Goal: Task Accomplishment & Management: Complete application form

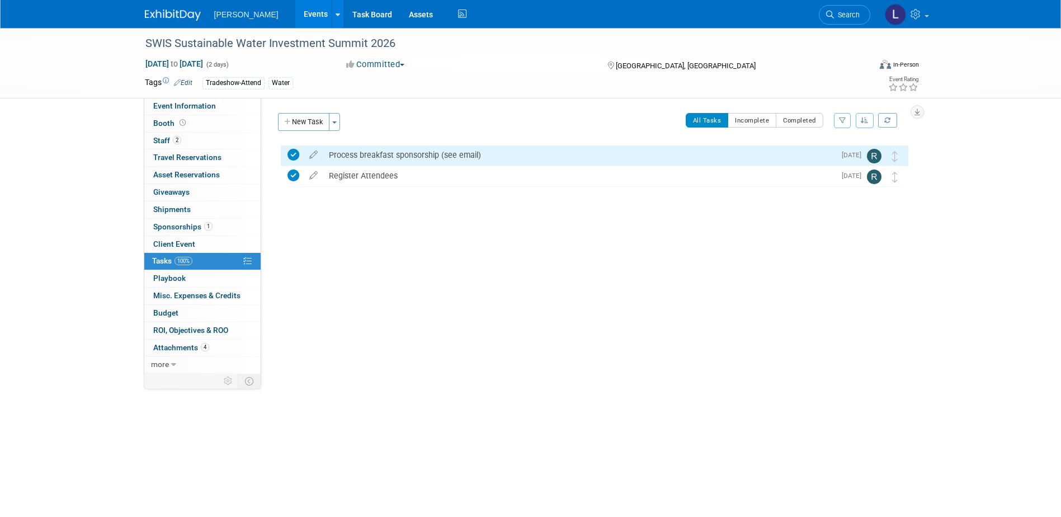
click at [295, 17] on link "Events" at bounding box center [315, 14] width 41 height 28
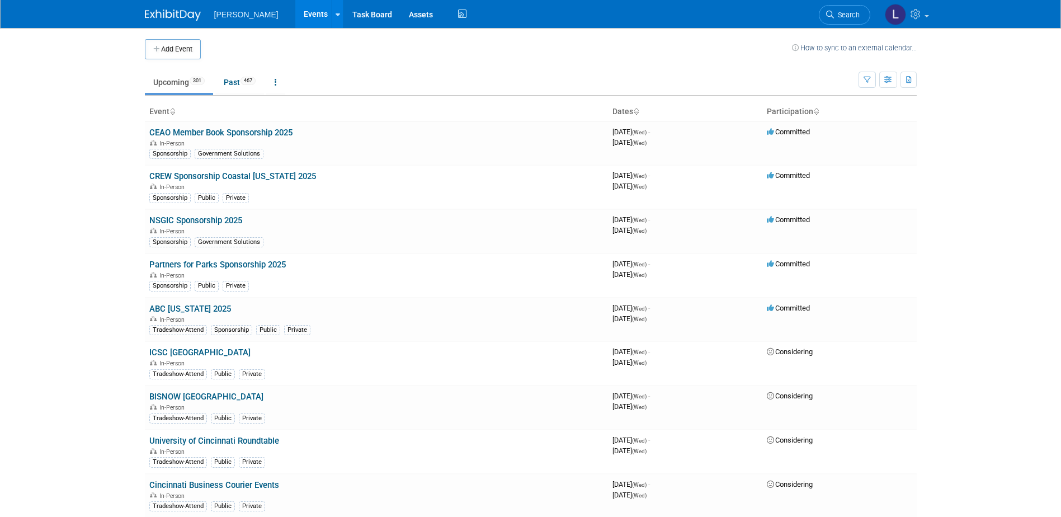
scroll to position [10178, 0]
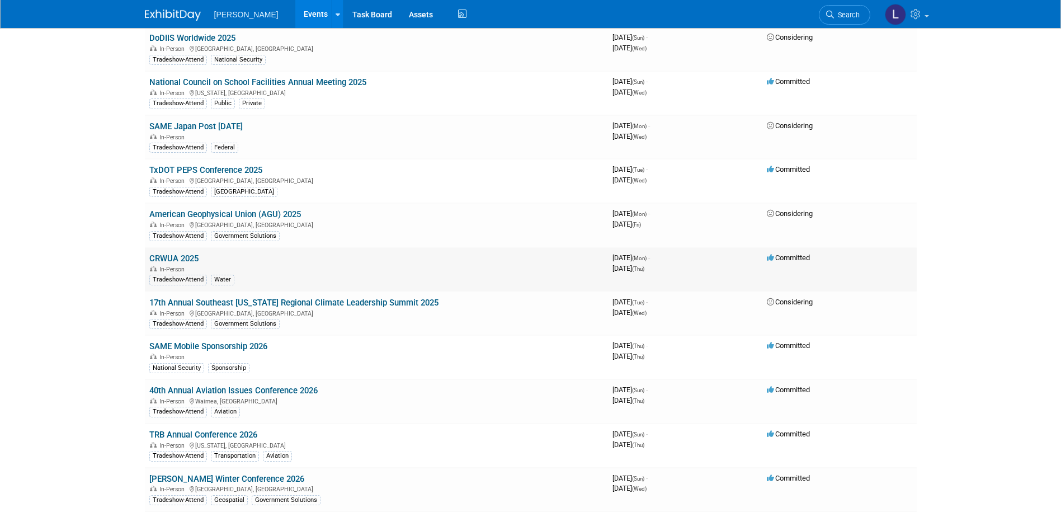
click at [173, 258] on link "CRWUA 2025" at bounding box center [173, 258] width 49 height 10
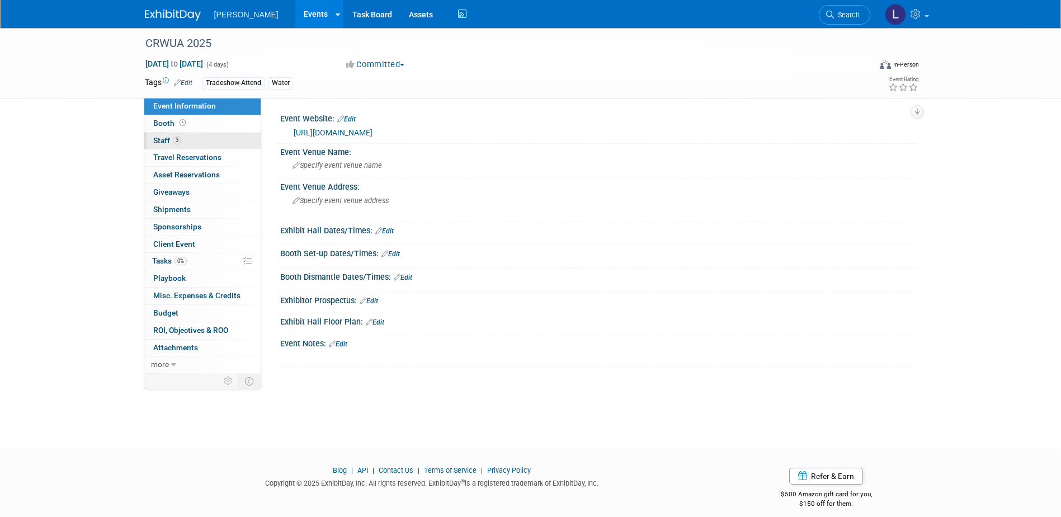
click at [195, 142] on link "3 Staff 3" at bounding box center [202, 141] width 116 height 17
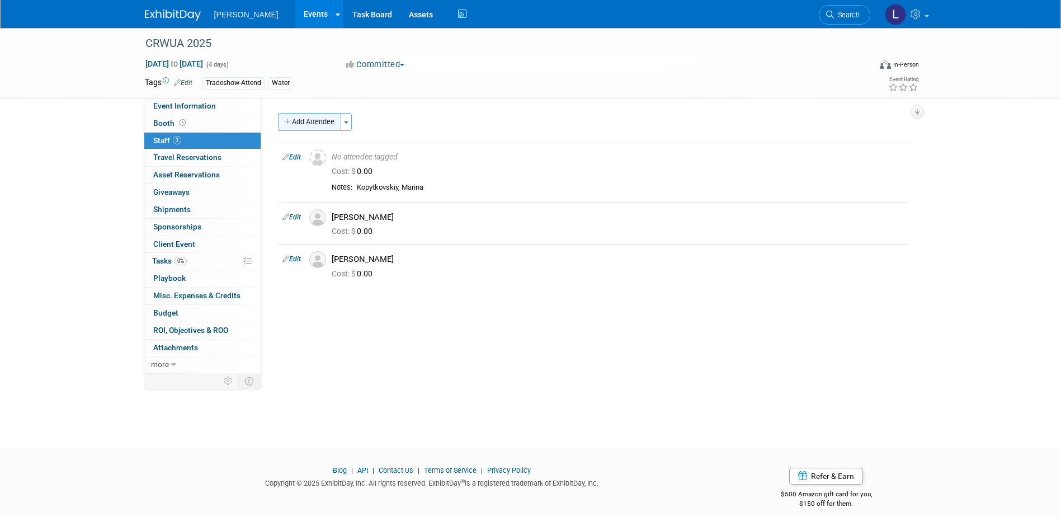
click at [308, 120] on button "Add Attendee" at bounding box center [309, 122] width 63 height 18
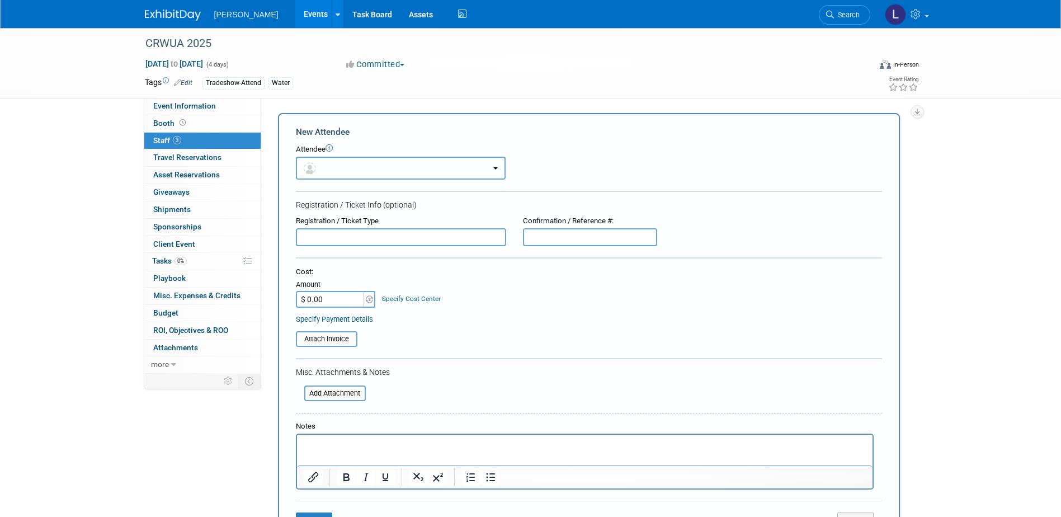
click at [328, 166] on button "button" at bounding box center [401, 168] width 210 height 23
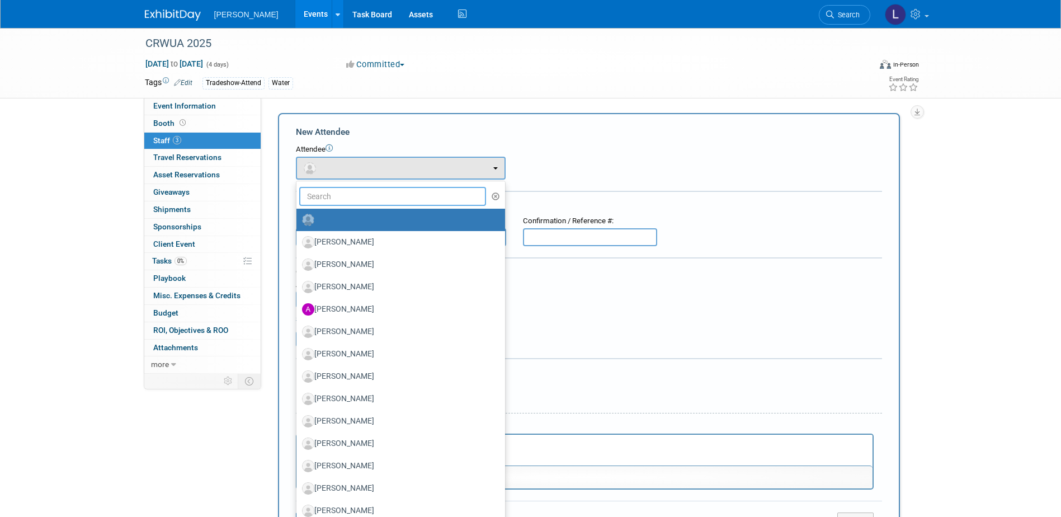
click at [338, 192] on input "text" at bounding box center [392, 196] width 187 height 19
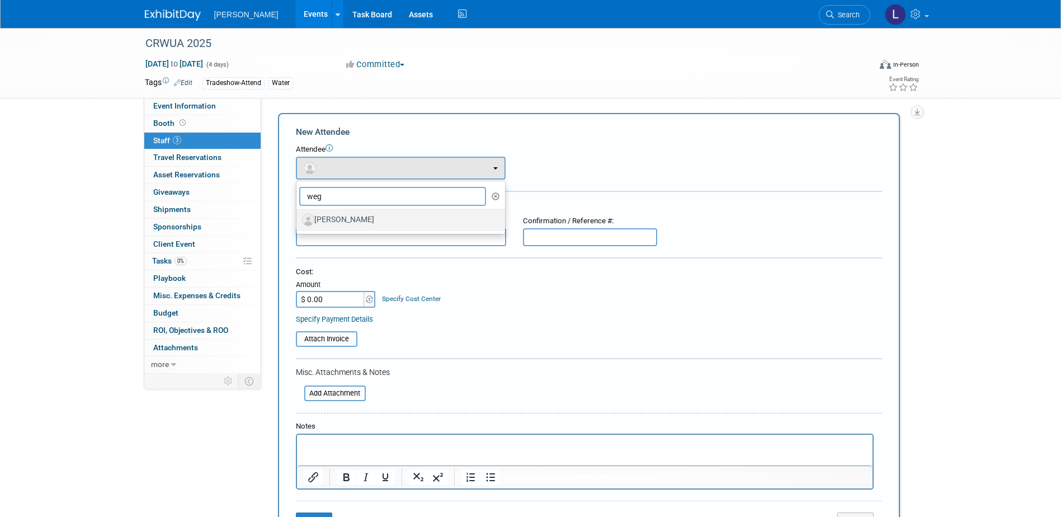
type input "weg"
click at [345, 222] on label "[PERSON_NAME]" at bounding box center [398, 220] width 192 height 18
click at [298, 222] on input "[PERSON_NAME]" at bounding box center [294, 218] width 7 height 7
select select "1c2a197f-1ac1-4d19-a1fd-6cdc61bf0b71"
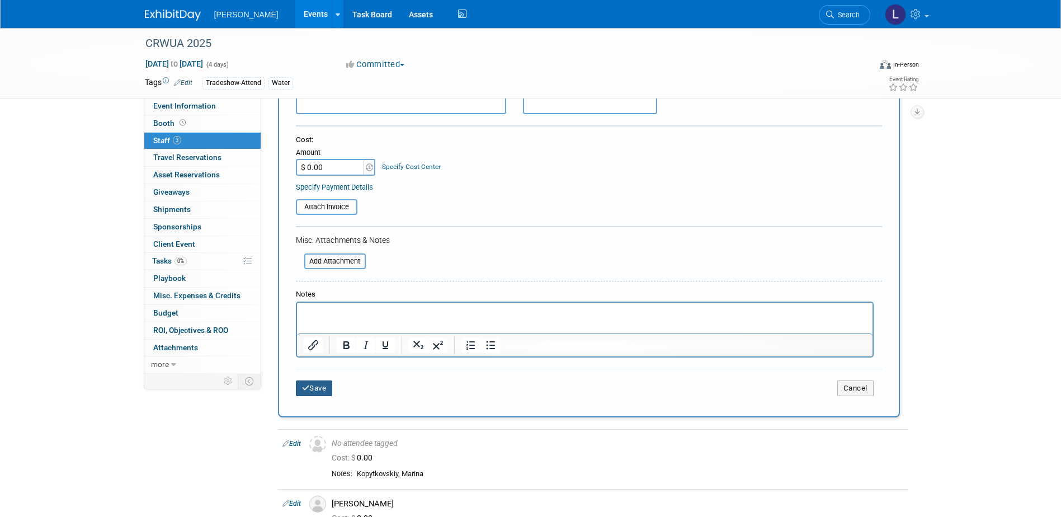
click at [319, 384] on button "Save" at bounding box center [314, 388] width 37 height 16
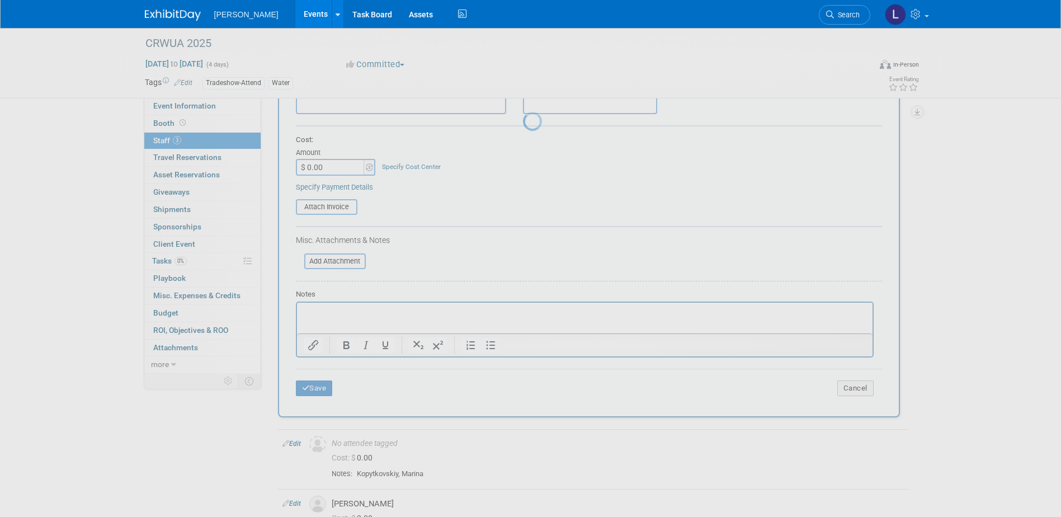
scroll to position [10, 0]
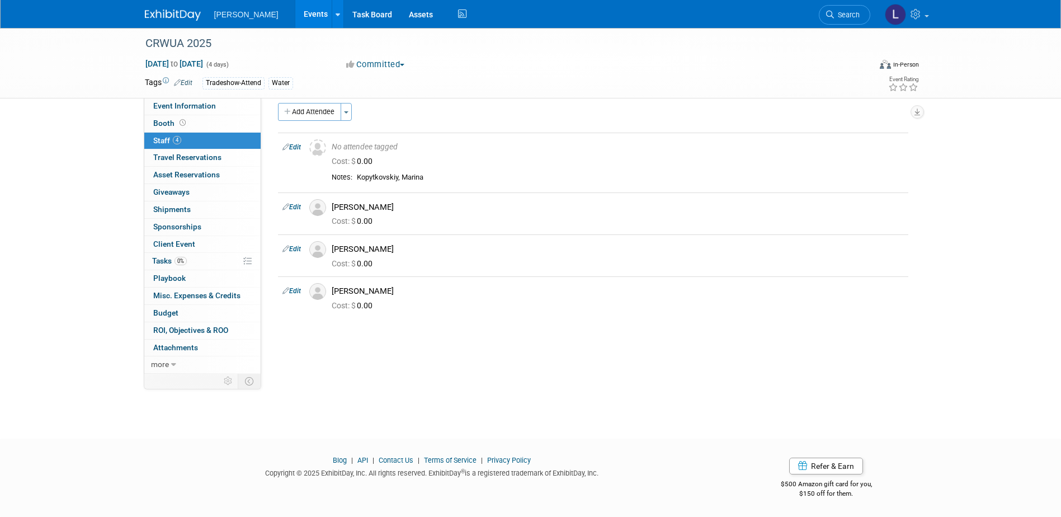
click at [295, 13] on link "Events" at bounding box center [315, 14] width 41 height 28
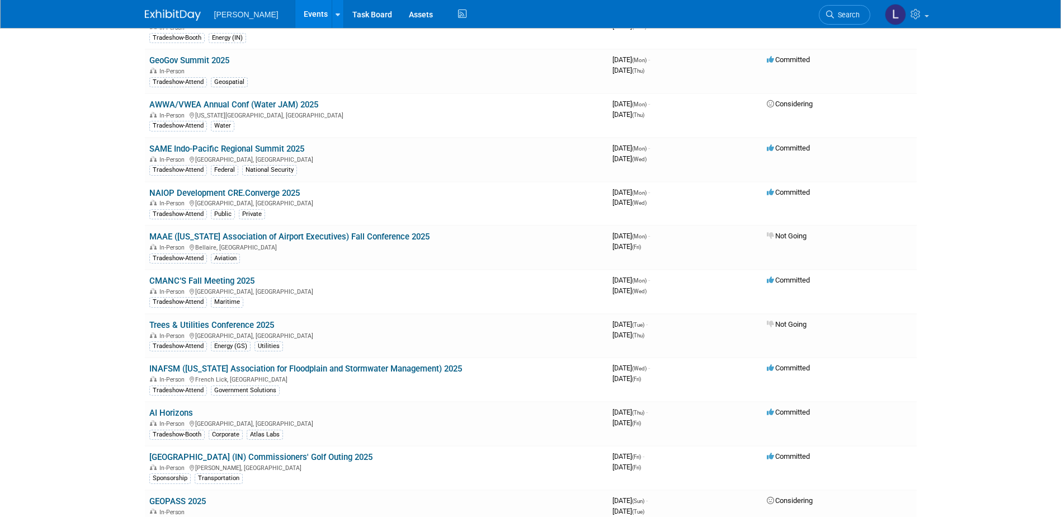
scroll to position [5553, 0]
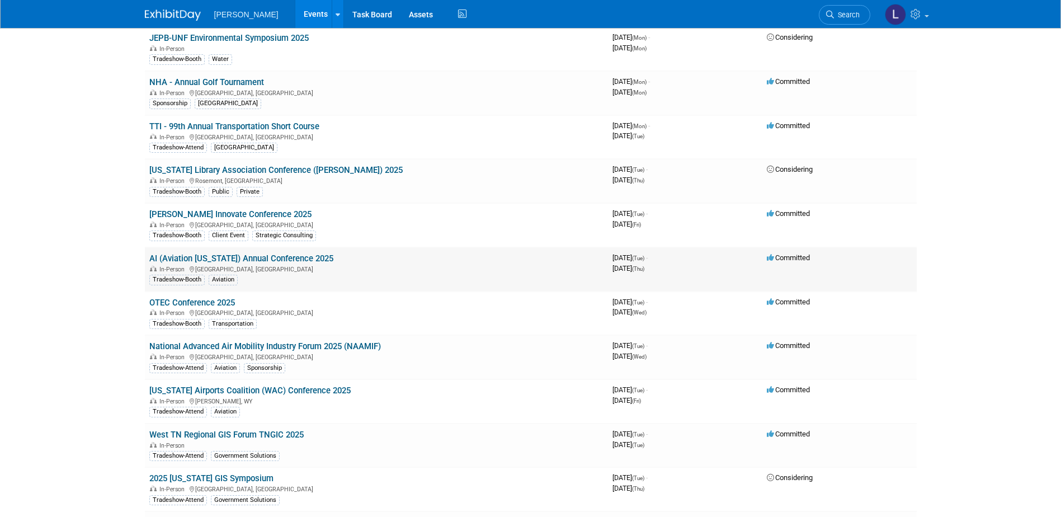
click at [306, 257] on link "AI (Aviation [US_STATE]) Annual Conference 2025" at bounding box center [241, 258] width 184 height 10
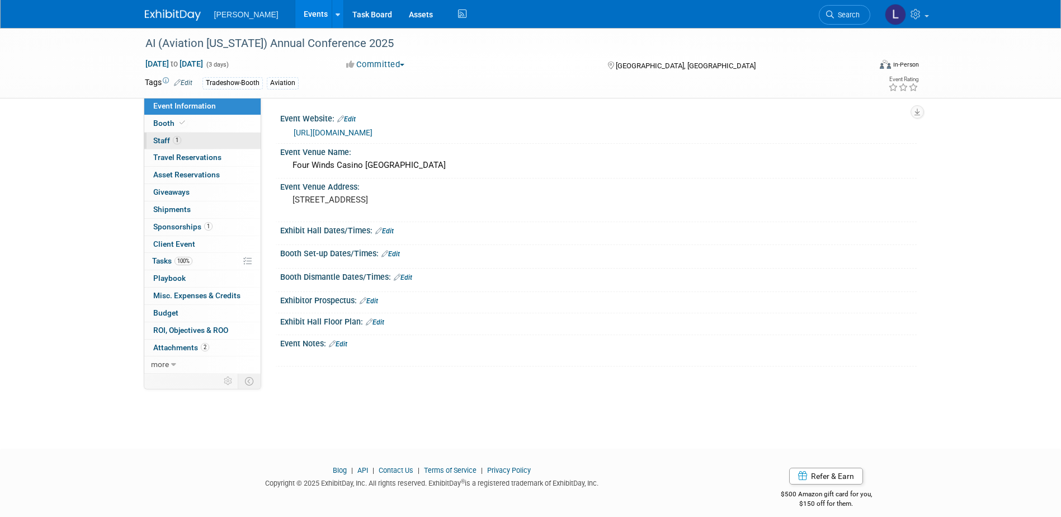
click at [219, 140] on link "1 Staff 1" at bounding box center [202, 141] width 116 height 17
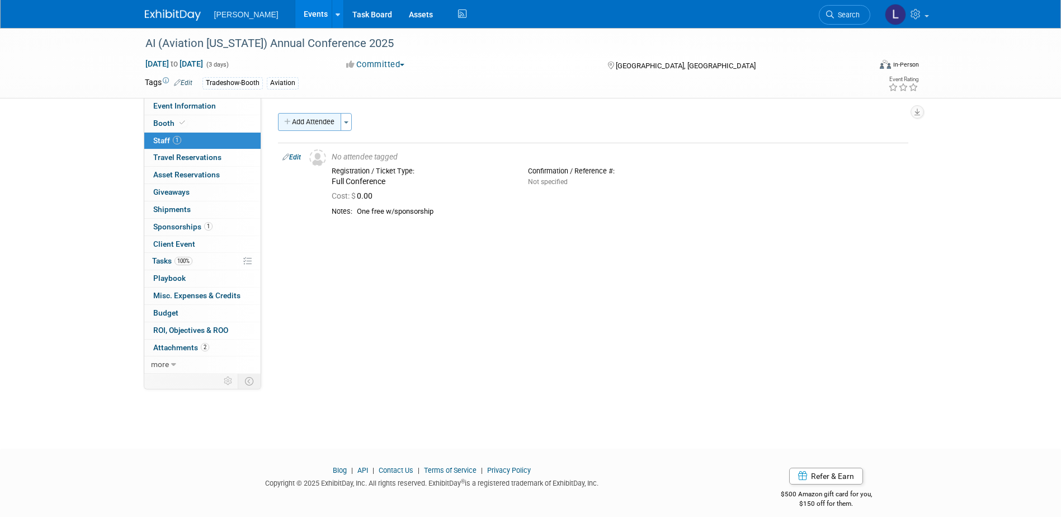
click at [295, 125] on button "Add Attendee" at bounding box center [309, 122] width 63 height 18
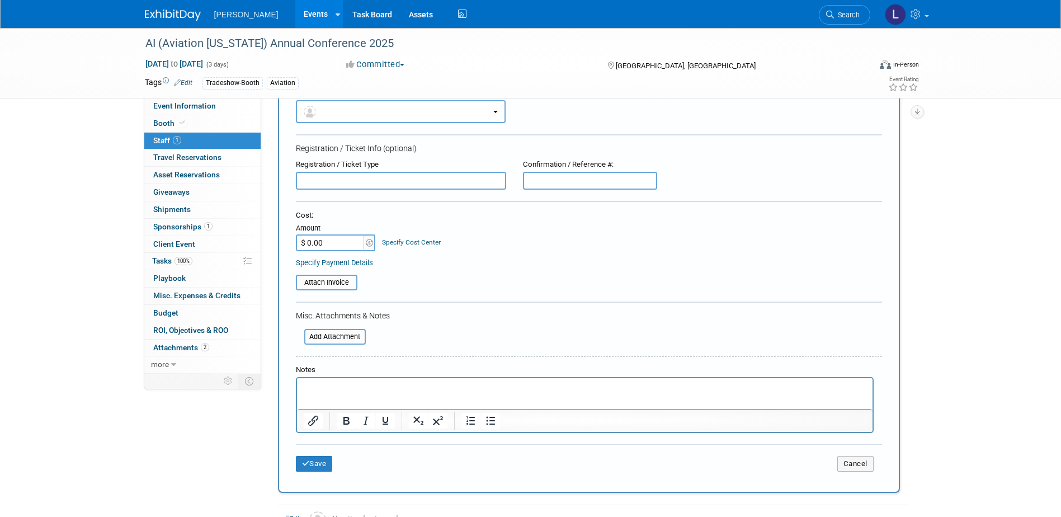
scroll to position [56, 0]
click at [342, 104] on button "button" at bounding box center [401, 112] width 210 height 23
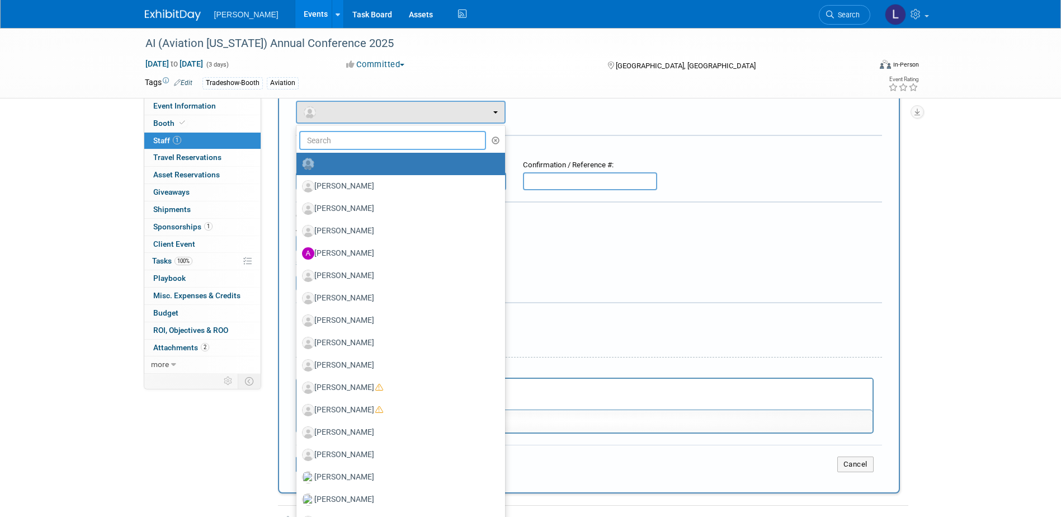
click at [345, 143] on input "text" at bounding box center [392, 140] width 187 height 19
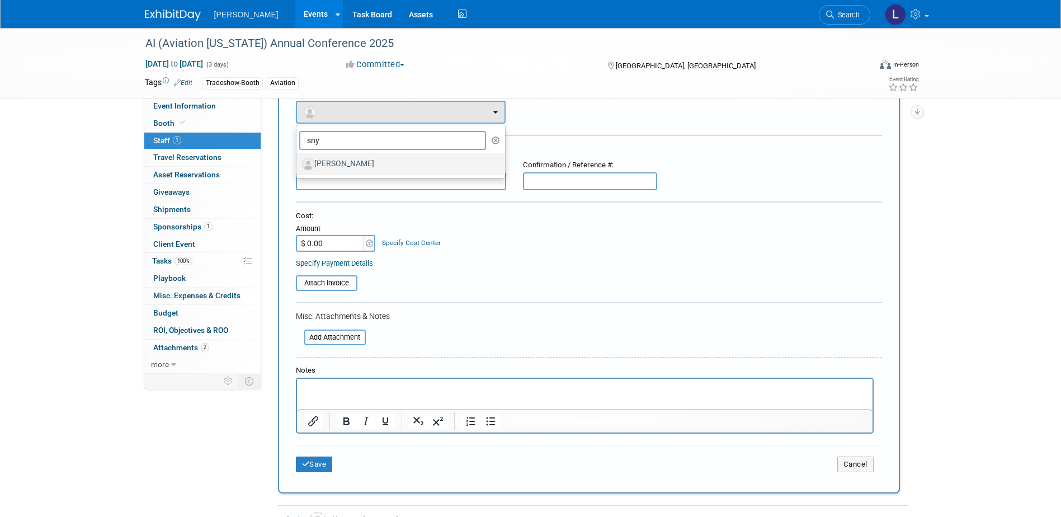
type input "sny"
click at [367, 164] on label "[PERSON_NAME]" at bounding box center [398, 164] width 192 height 18
click at [298, 164] on input "[PERSON_NAME]" at bounding box center [294, 162] width 7 height 7
select select "15e7850e-6c2f-41d6-8007-fa1d5e91a1da"
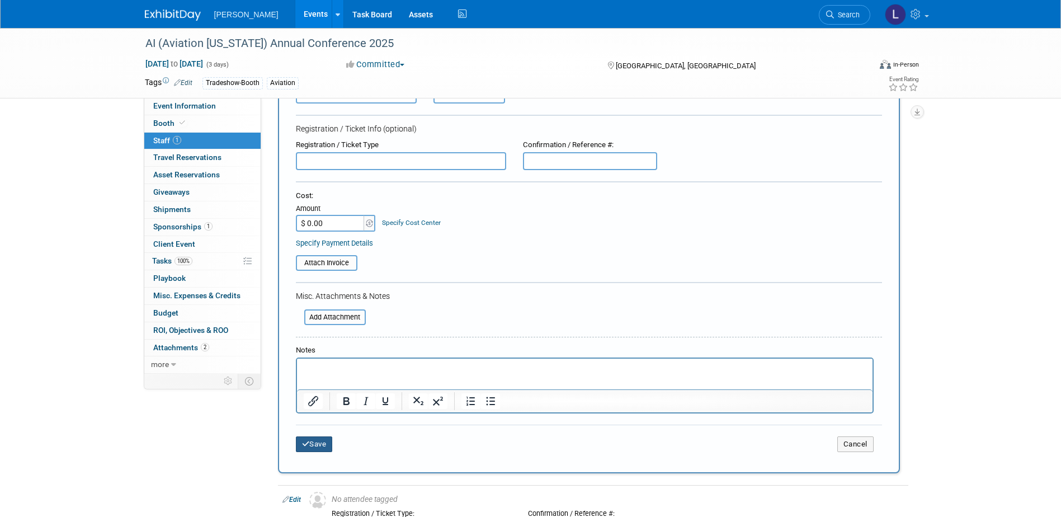
click at [324, 445] on button "Save" at bounding box center [314, 444] width 37 height 16
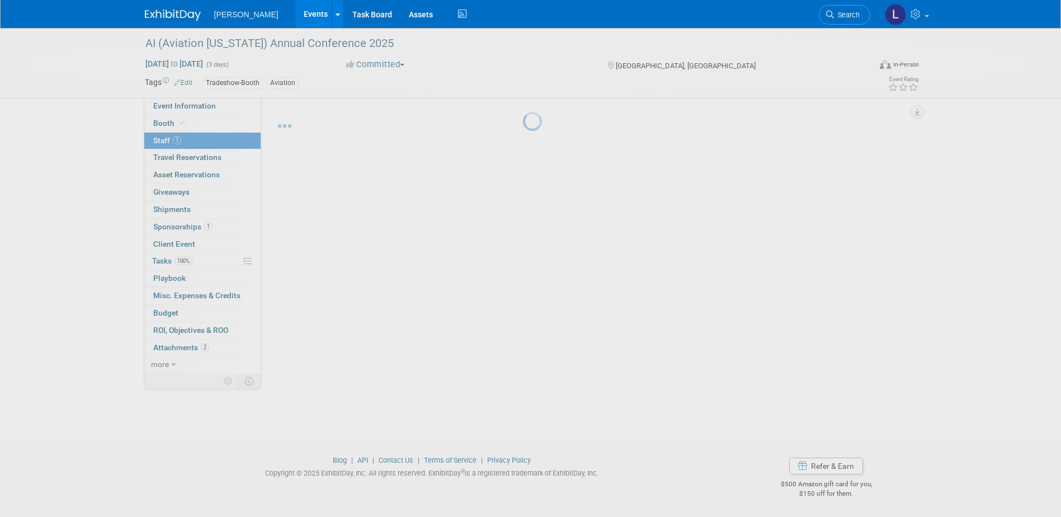
scroll to position [10, 0]
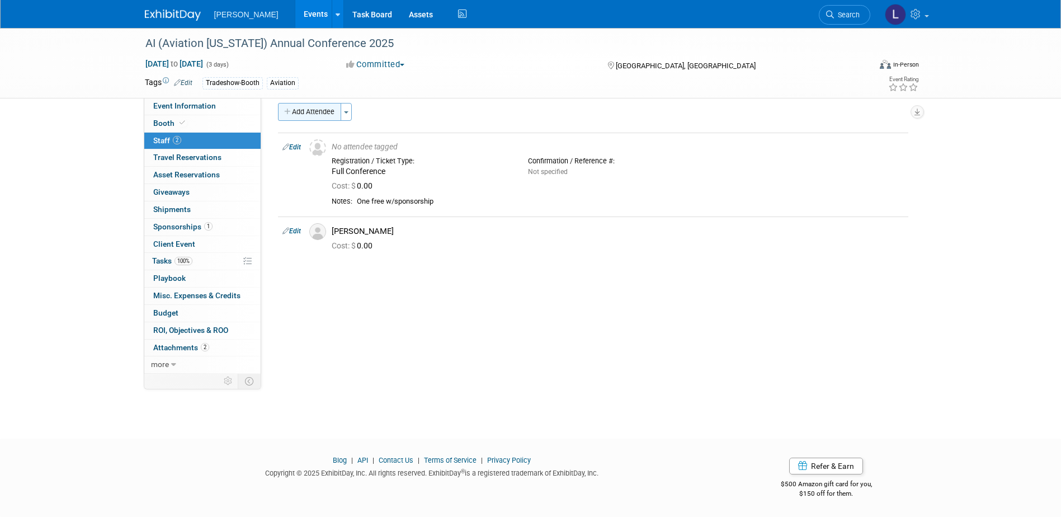
click at [309, 112] on button "Add Attendee" at bounding box center [309, 112] width 63 height 18
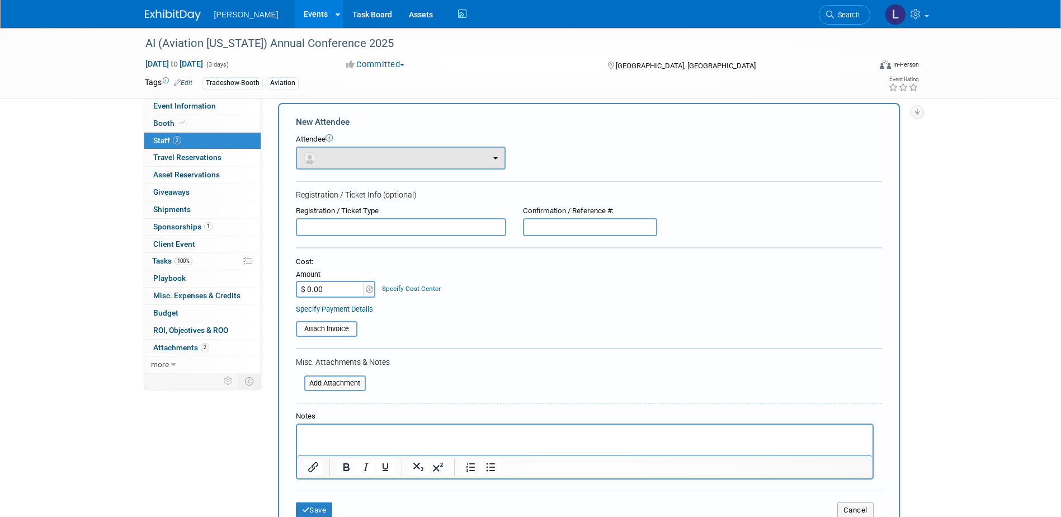
scroll to position [0, 0]
click at [351, 159] on button "button" at bounding box center [401, 158] width 210 height 23
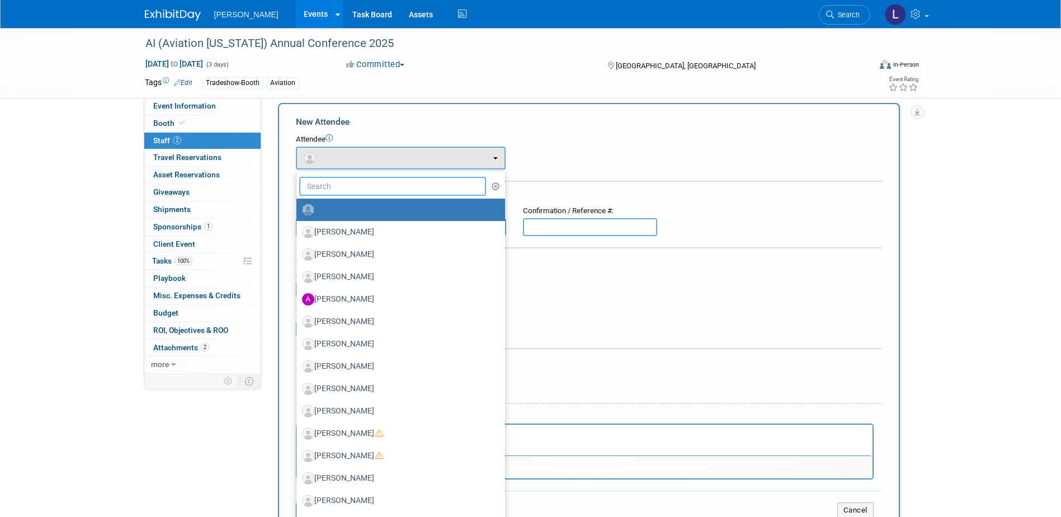
click at [354, 192] on input "text" at bounding box center [392, 186] width 187 height 19
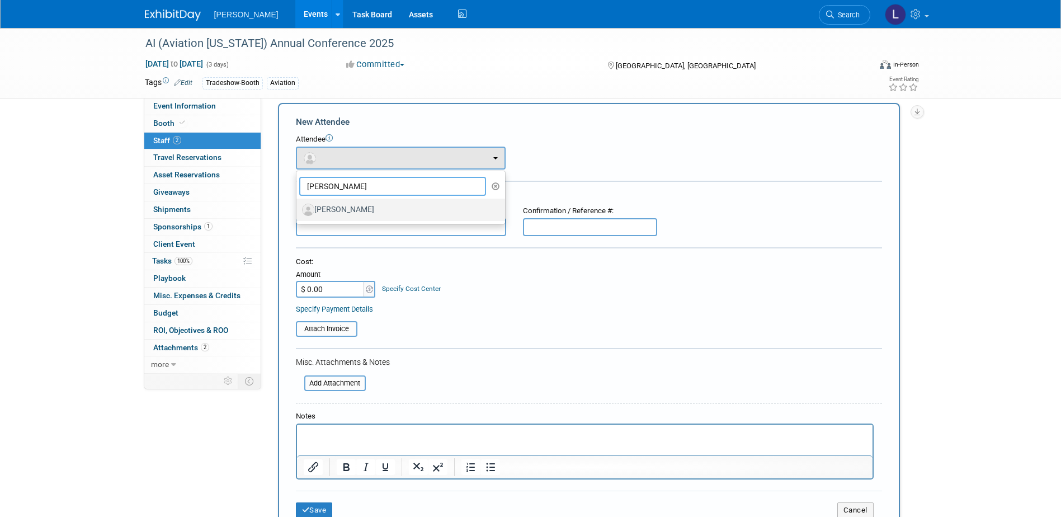
type input "[PERSON_NAME]"
click at [355, 210] on label "[PERSON_NAME]" at bounding box center [398, 210] width 192 height 18
click at [298, 210] on input "[PERSON_NAME]" at bounding box center [294, 208] width 7 height 7
select select "5c93c29a-2d0b-4de9-8bb1-66311979f125"
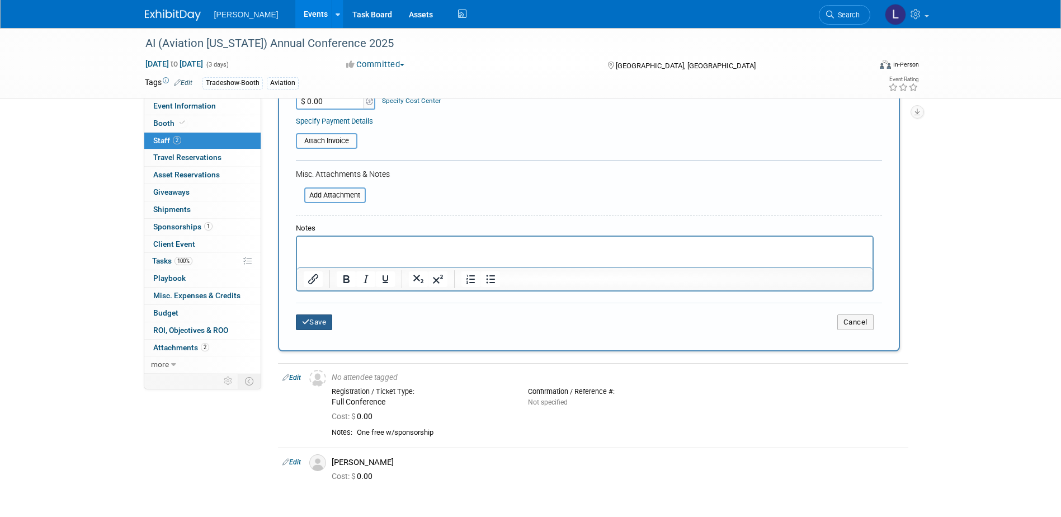
click at [323, 317] on button "Save" at bounding box center [314, 322] width 37 height 16
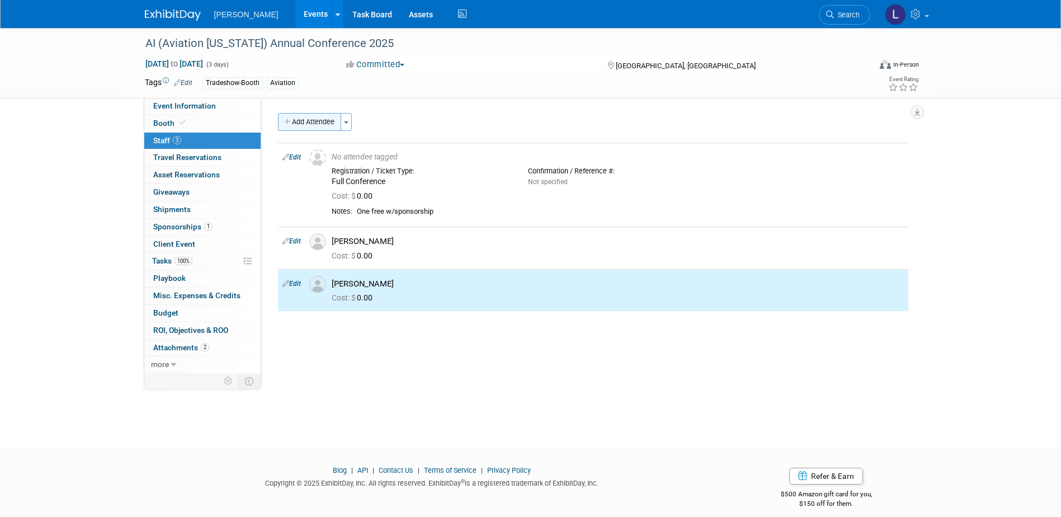
click at [293, 122] on button "Add Attendee" at bounding box center [309, 122] width 63 height 18
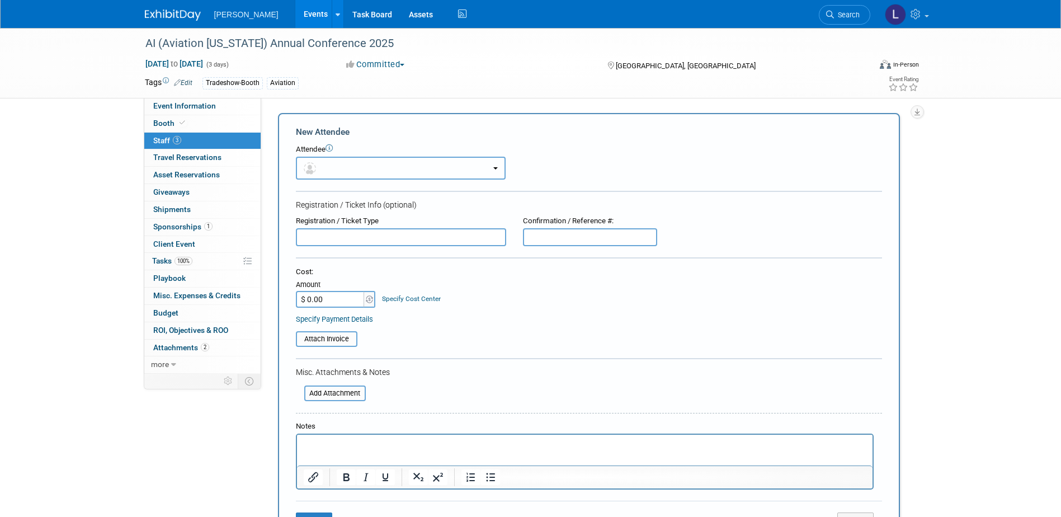
click at [317, 163] on button "button" at bounding box center [401, 168] width 210 height 23
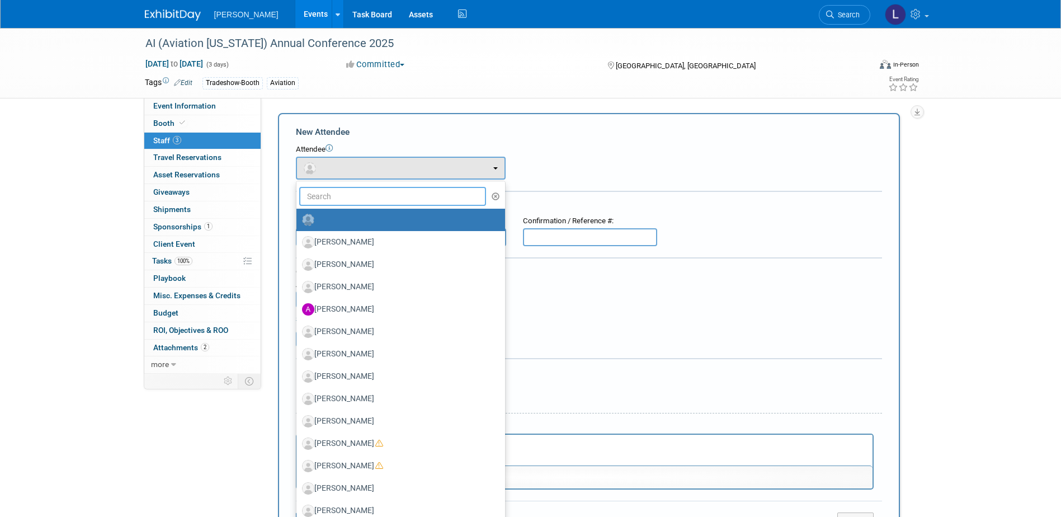
click at [332, 197] on input "text" at bounding box center [392, 196] width 187 height 19
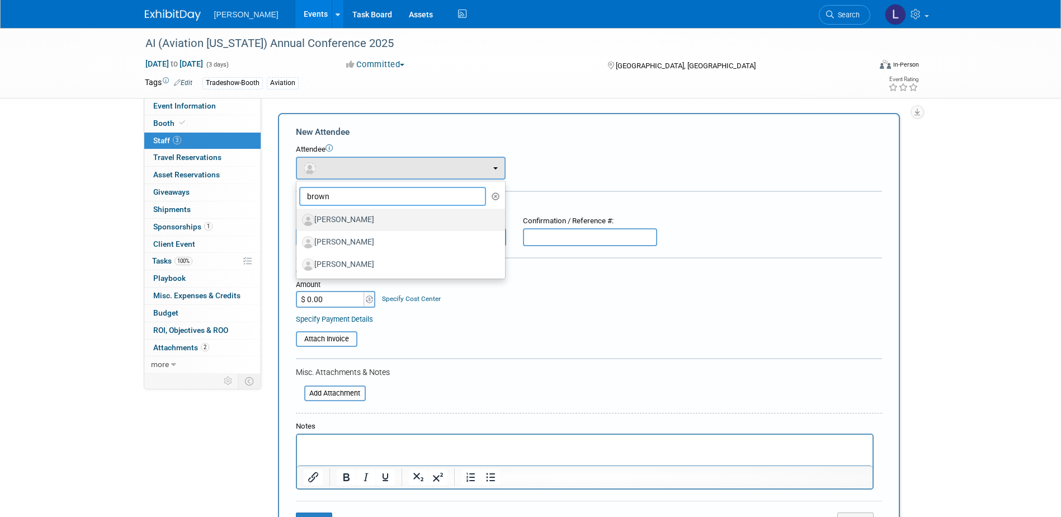
type input "brown"
click at [342, 219] on label "[PERSON_NAME]" at bounding box center [398, 220] width 192 height 18
click at [298, 219] on input "[PERSON_NAME]" at bounding box center [294, 218] width 7 height 7
select select "69f156f9-035c-4cbd-aed3-d8dc8bbc80fa"
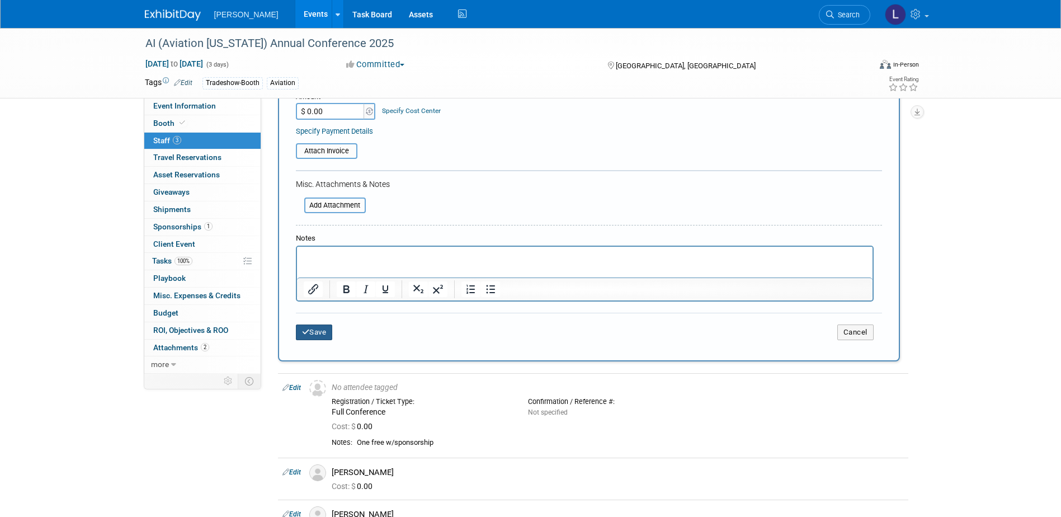
click at [329, 332] on button "Save" at bounding box center [314, 332] width 37 height 16
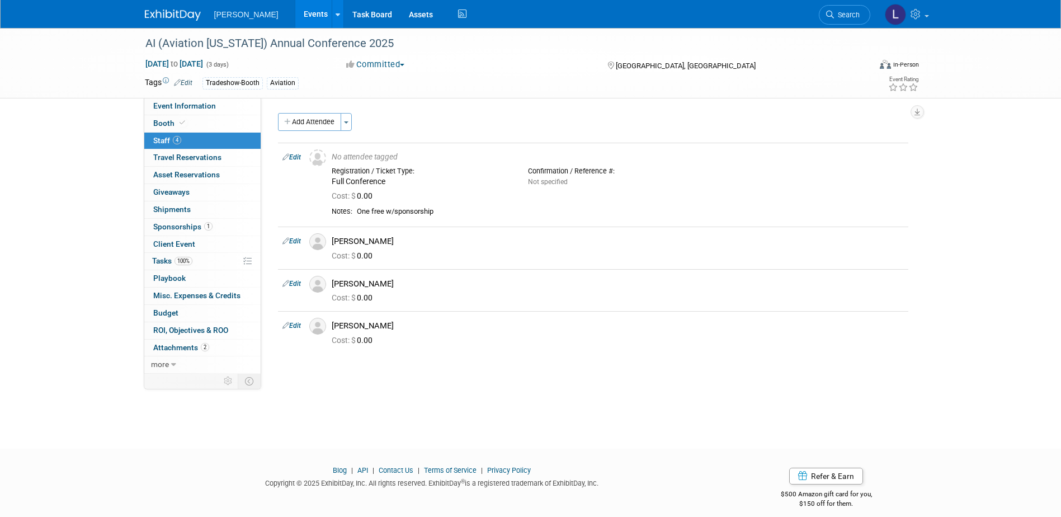
click at [304, 113] on button "Add Attendee" at bounding box center [309, 122] width 63 height 18
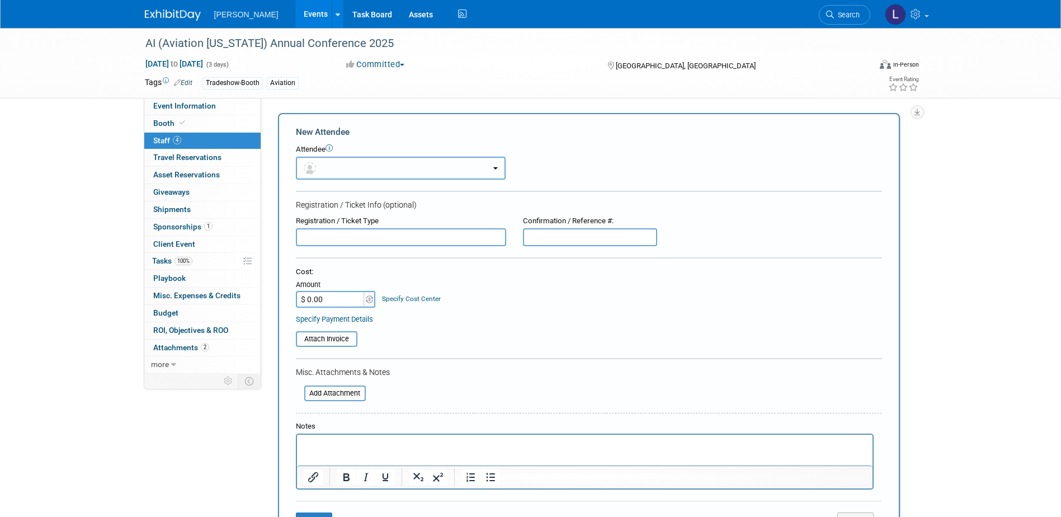
click at [318, 173] on button "button" at bounding box center [401, 168] width 210 height 23
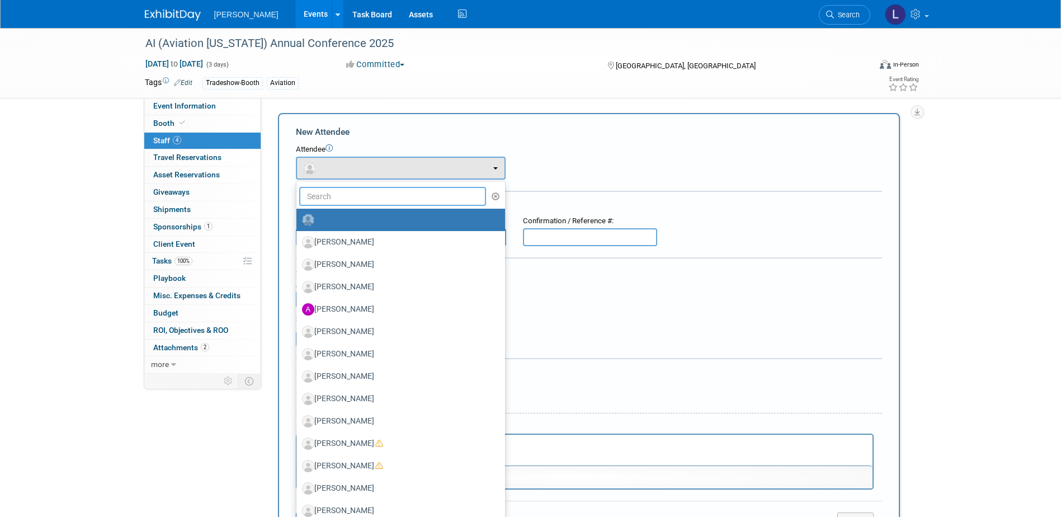
click at [336, 195] on input "text" at bounding box center [392, 196] width 187 height 19
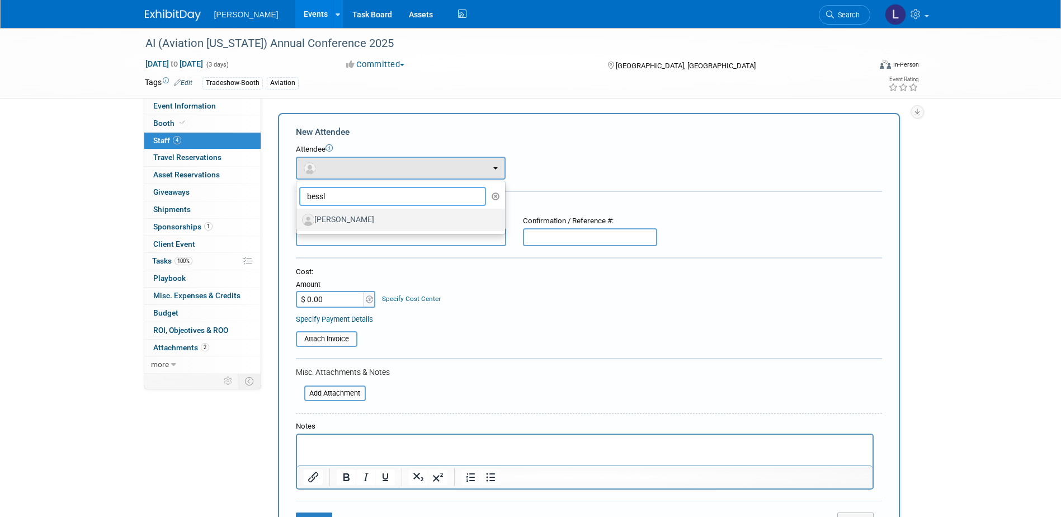
type input "bessl"
click at [336, 220] on label "[PERSON_NAME]" at bounding box center [398, 220] width 192 height 18
click at [298, 220] on input "[PERSON_NAME]" at bounding box center [294, 218] width 7 height 7
select select "719c0240-189c-4b79-b852-c1a99af4336b"
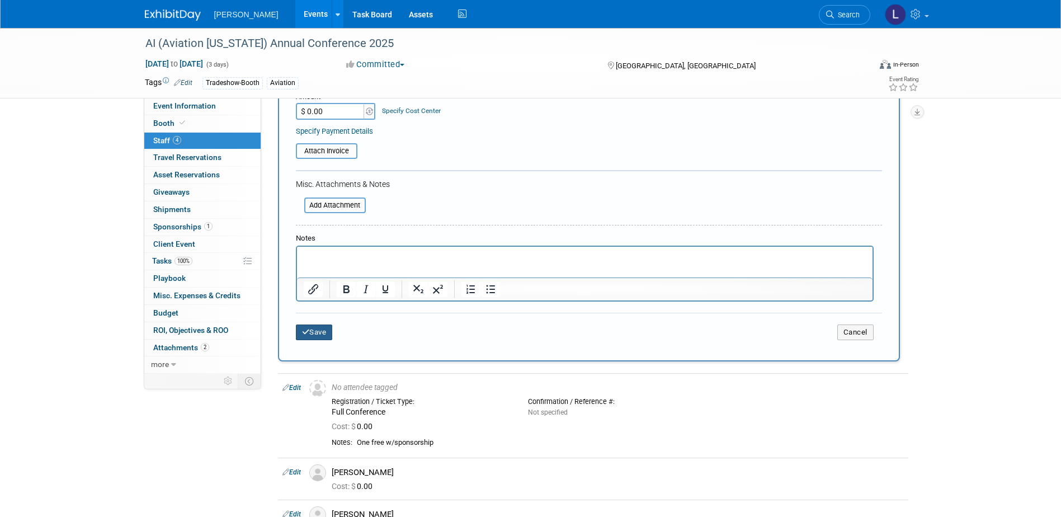
click at [328, 331] on button "Save" at bounding box center [314, 332] width 37 height 16
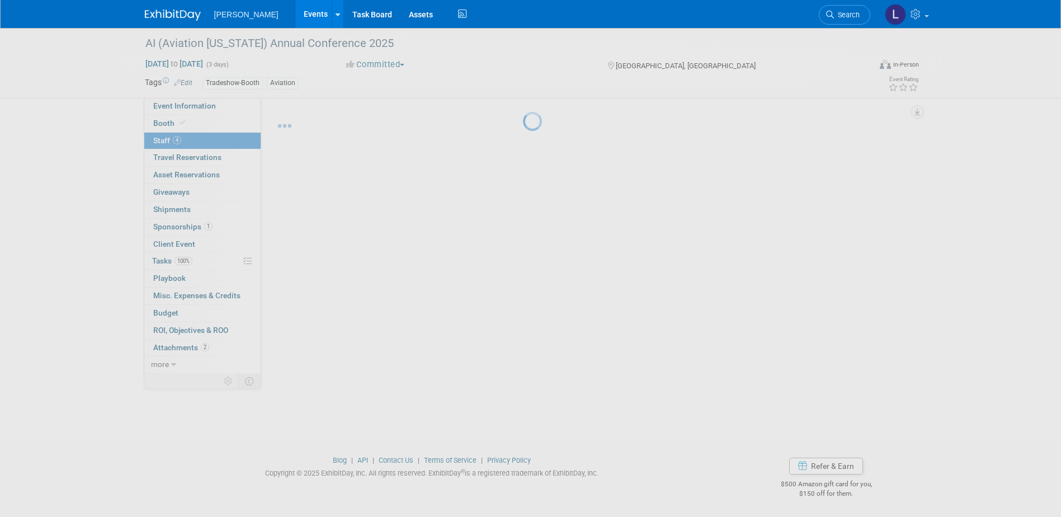
scroll to position [11, 0]
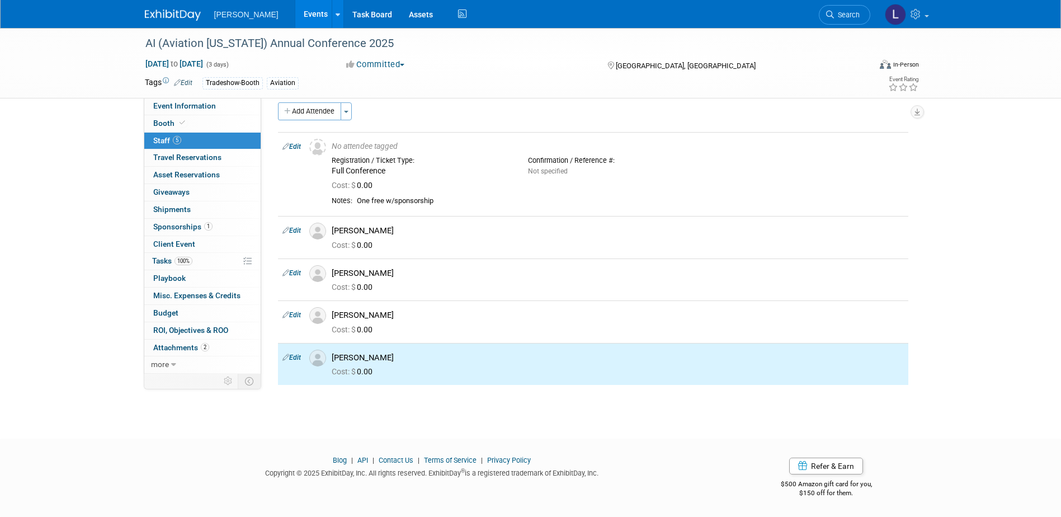
click at [307, 113] on button "Add Attendee" at bounding box center [309, 111] width 63 height 18
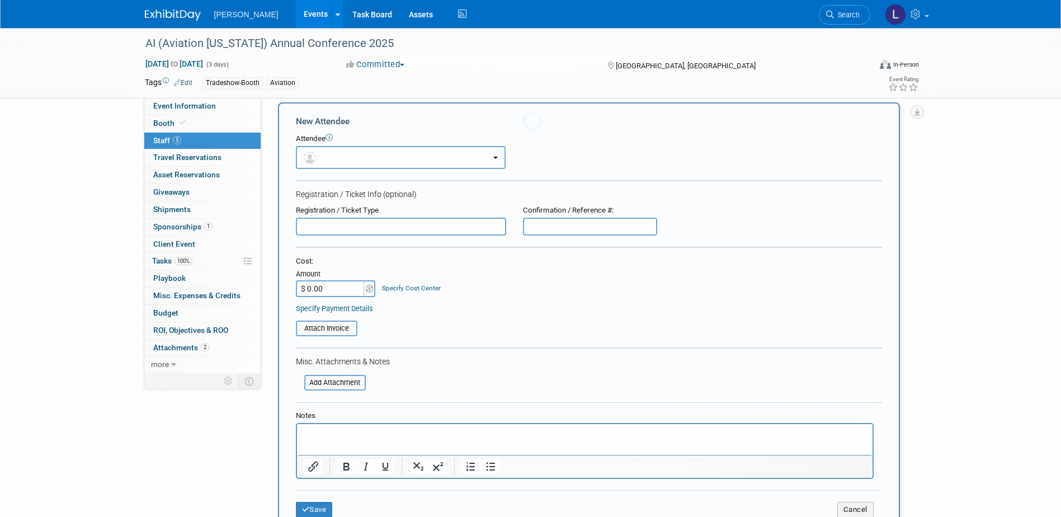
scroll to position [0, 0]
click at [339, 148] on button "button" at bounding box center [401, 157] width 210 height 23
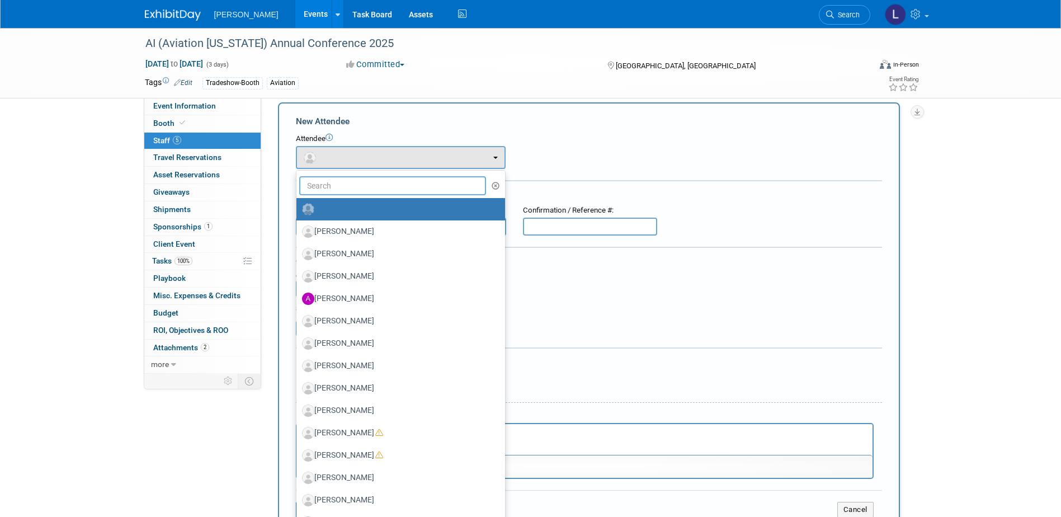
click at [342, 186] on input "text" at bounding box center [392, 185] width 187 height 19
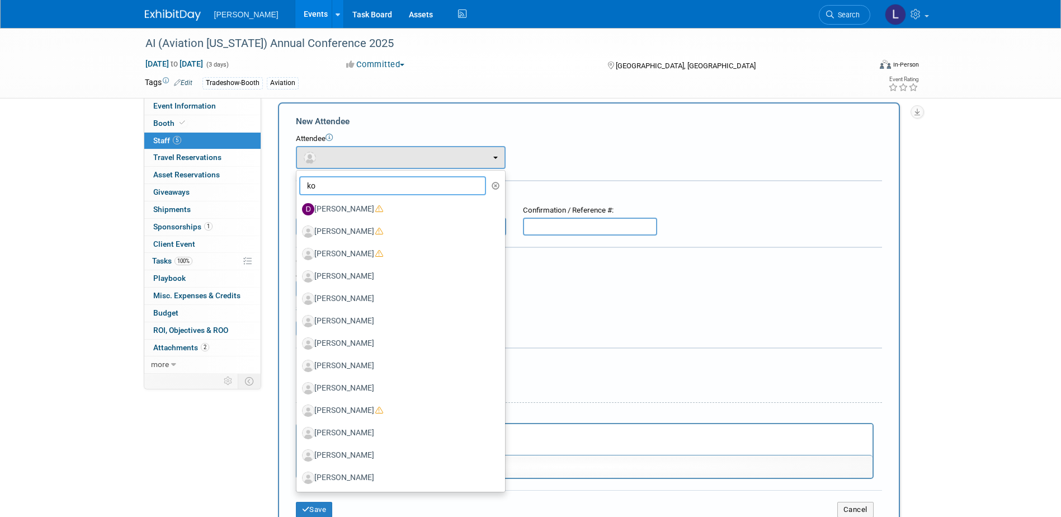
type input "k"
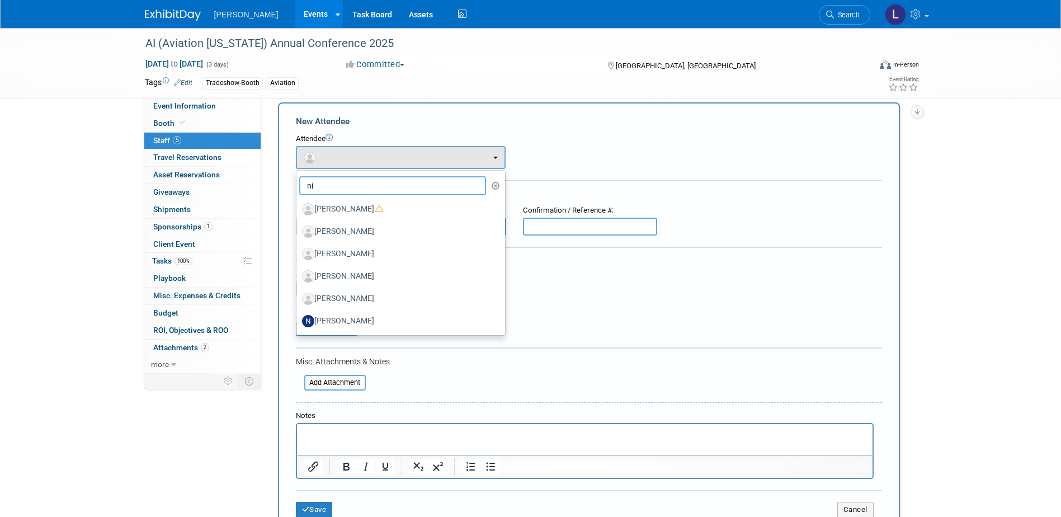
type input "n"
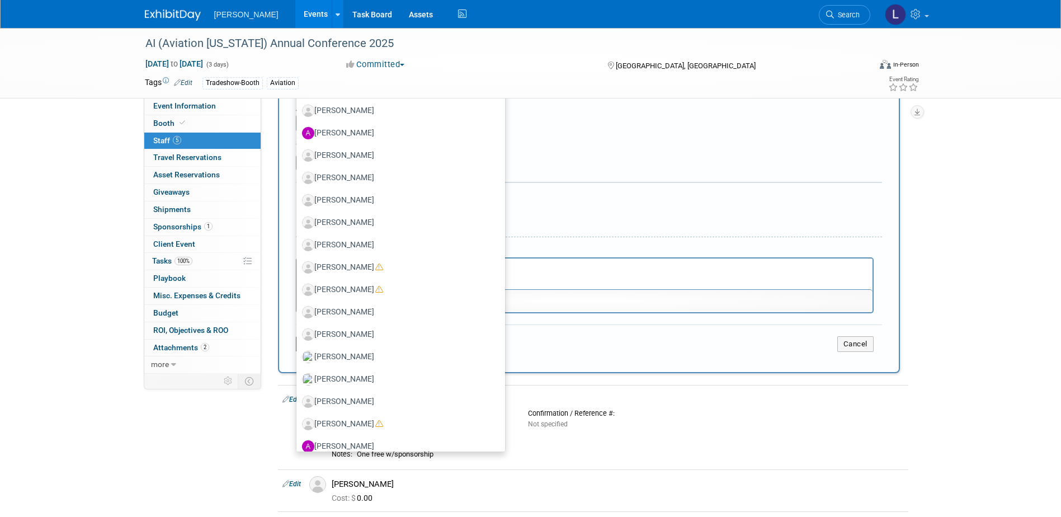
scroll to position [178, 0]
click at [636, 272] on html at bounding box center [585, 264] width 576 height 16
click at [524, 272] on html at bounding box center [585, 264] width 576 height 16
click at [624, 216] on form "New Attendee Attendee <img src="[URL][DOMAIN_NAME]" style="width: 22px; height:…" at bounding box center [589, 152] width 586 height 411
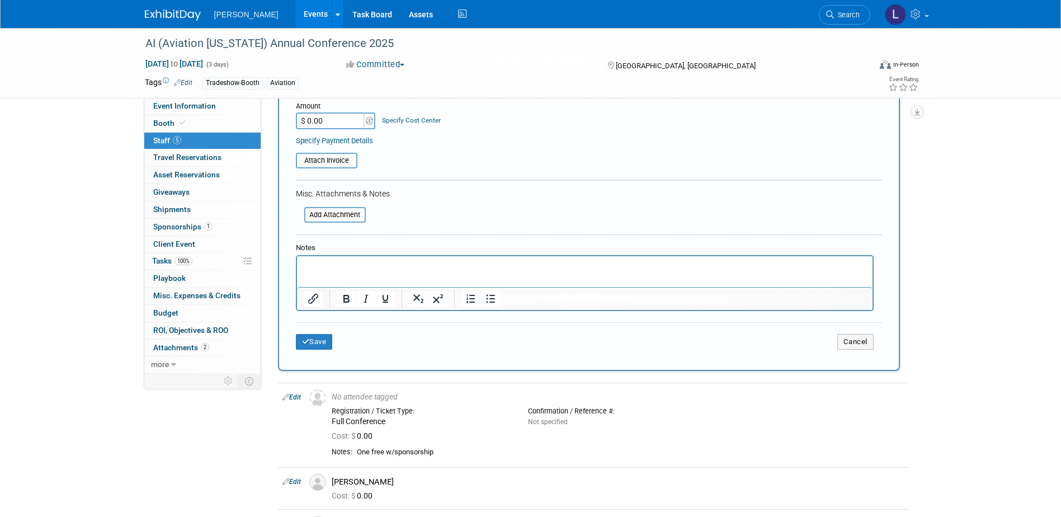
click at [424, 264] on p "Rich Text Area. Press ALT-0 for help." at bounding box center [584, 266] width 563 height 11
click at [317, 342] on button "Save" at bounding box center [314, 342] width 37 height 16
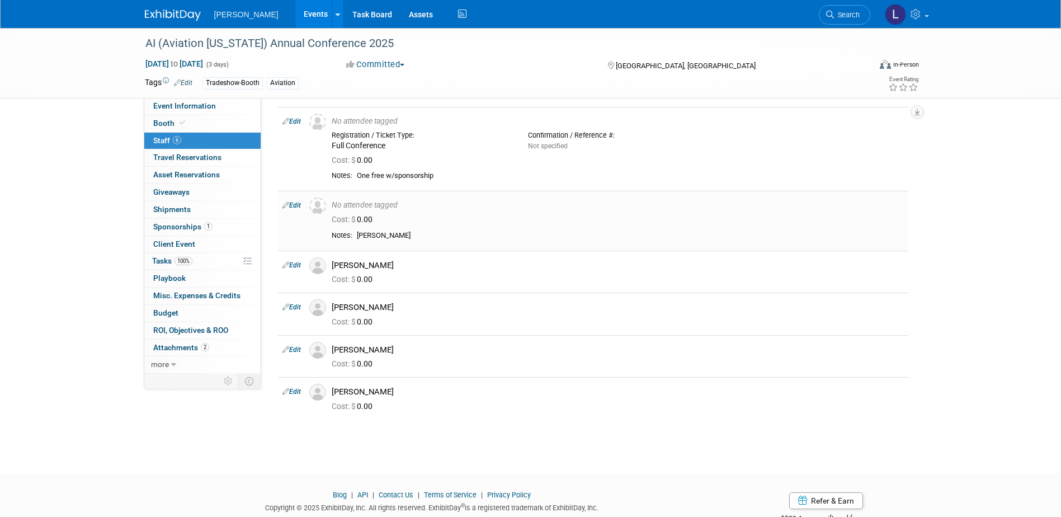
scroll to position [0, 0]
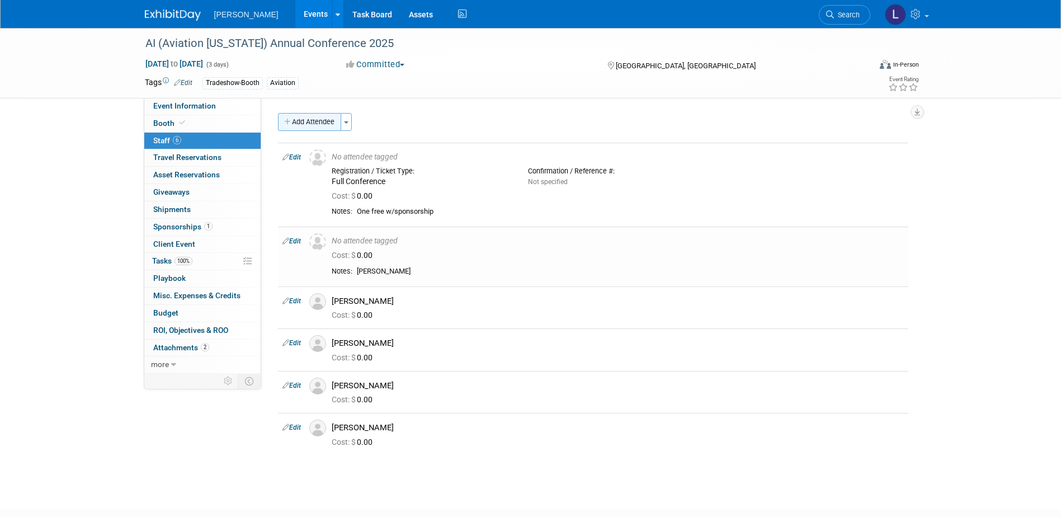
click at [306, 123] on button "Add Attendee" at bounding box center [309, 122] width 63 height 18
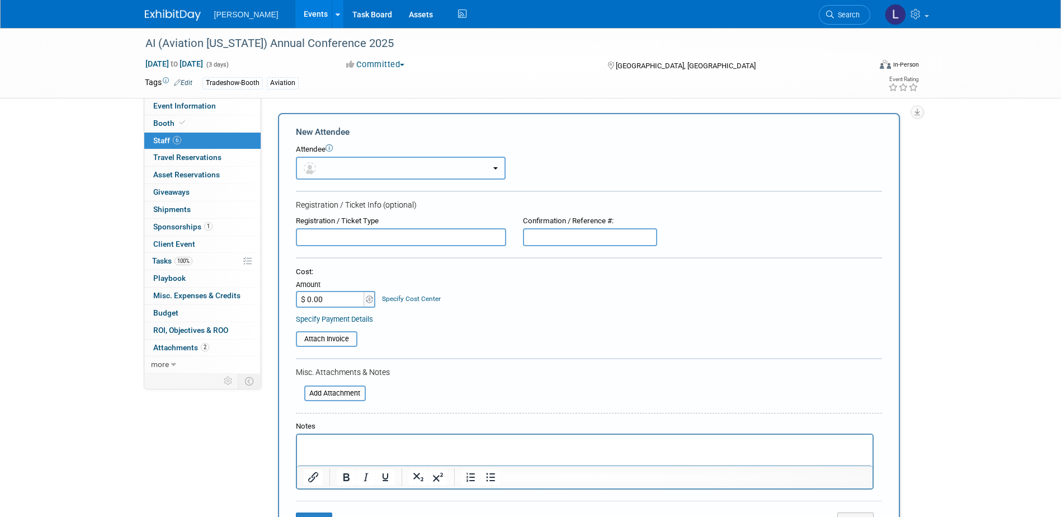
click at [360, 168] on button "button" at bounding box center [401, 168] width 210 height 23
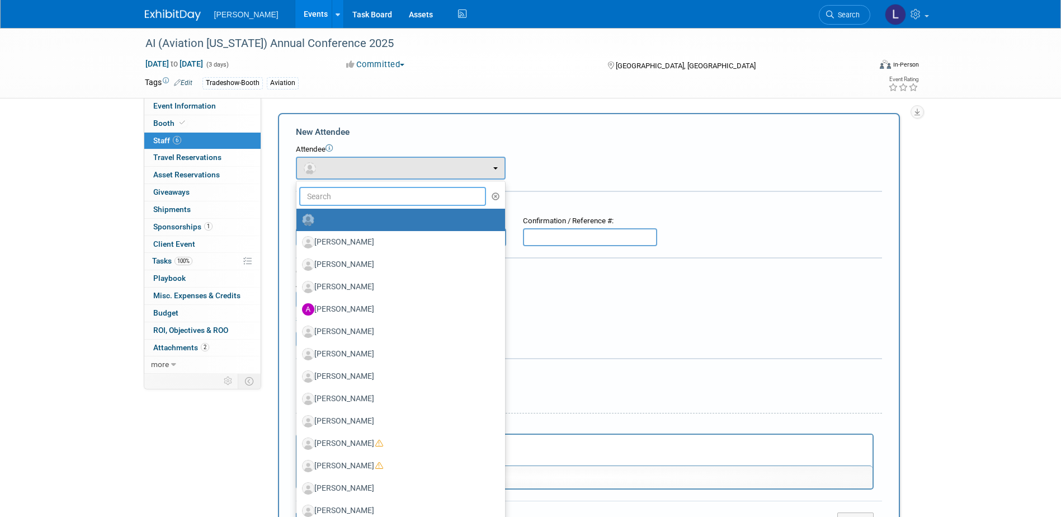
click at [344, 200] on input "text" at bounding box center [392, 196] width 187 height 19
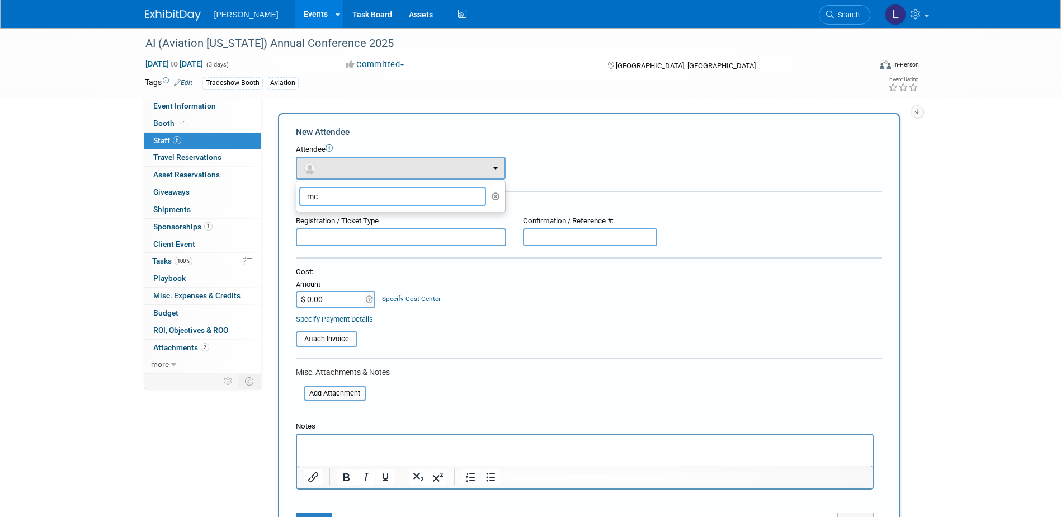
type input "m"
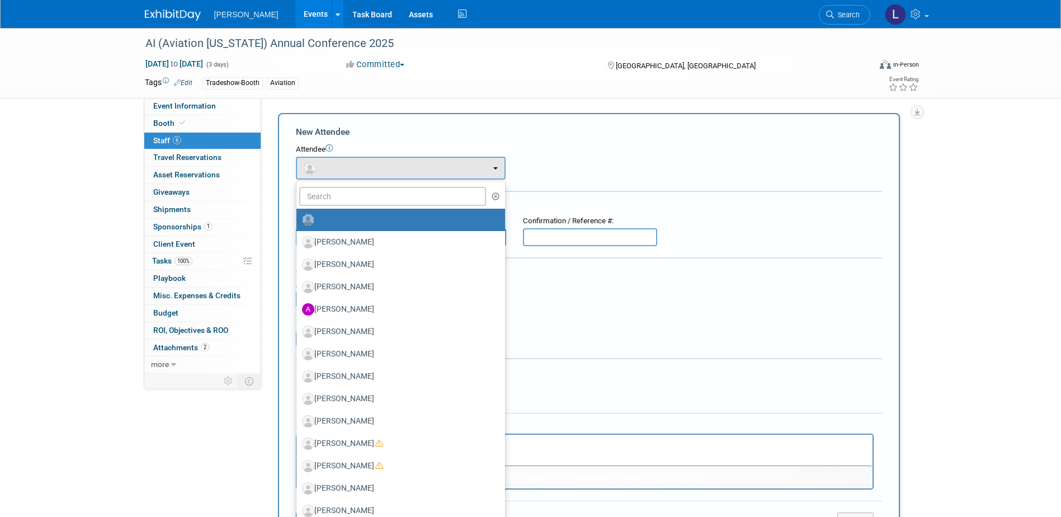
drag, startPoint x: 672, startPoint y: 453, endPoint x: 971, endPoint y: 902, distance: 539.1
click at [672, 450] on html at bounding box center [585, 443] width 576 height 16
click at [577, 448] on p "Rich Text Area. Press ALT-0 for help." at bounding box center [584, 444] width 563 height 11
click at [598, 298] on div "Cost: Amount $ 0.00 Specify Cost Center Cost Center -- Not Specified -- Advisor…" at bounding box center [589, 287] width 586 height 41
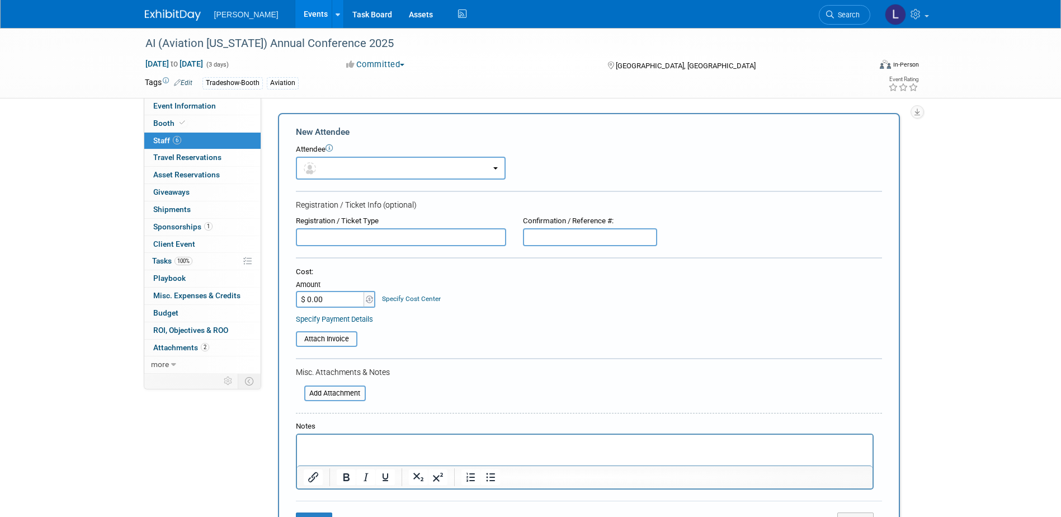
click at [512, 467] on div at bounding box center [585, 476] width 576 height 23
click at [512, 448] on p "Rich Text Area. Press ALT-0 for help." at bounding box center [584, 444] width 563 height 11
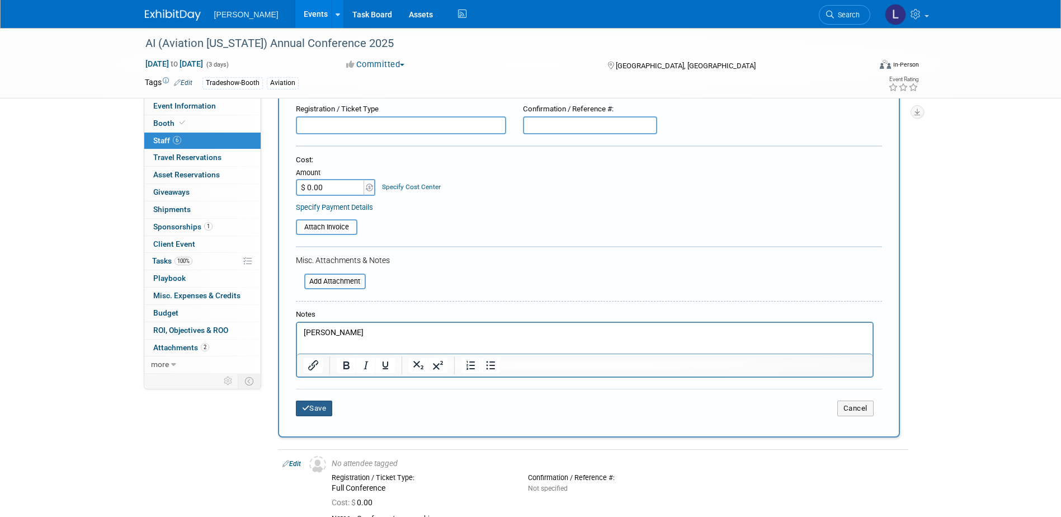
click at [298, 412] on button "Save" at bounding box center [314, 409] width 37 height 16
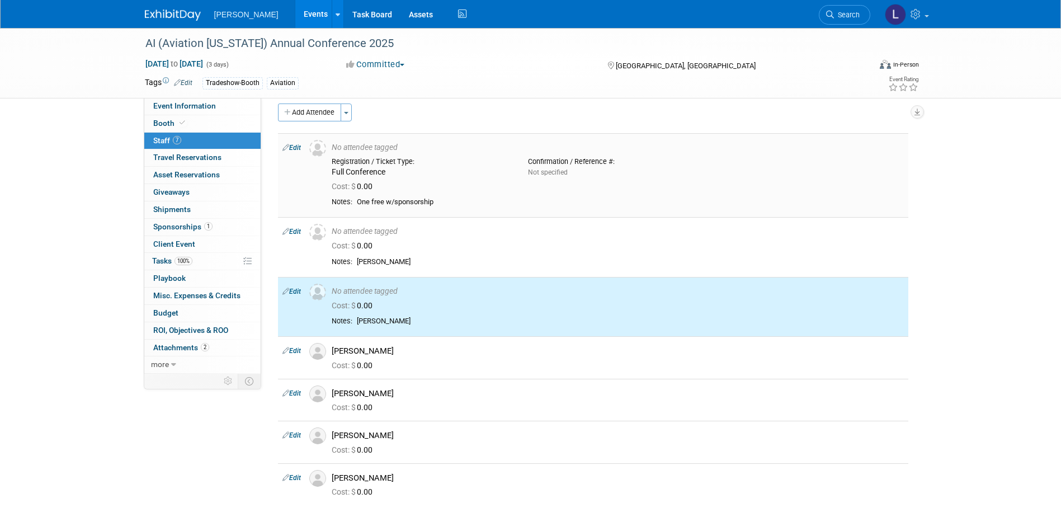
scroll to position [0, 0]
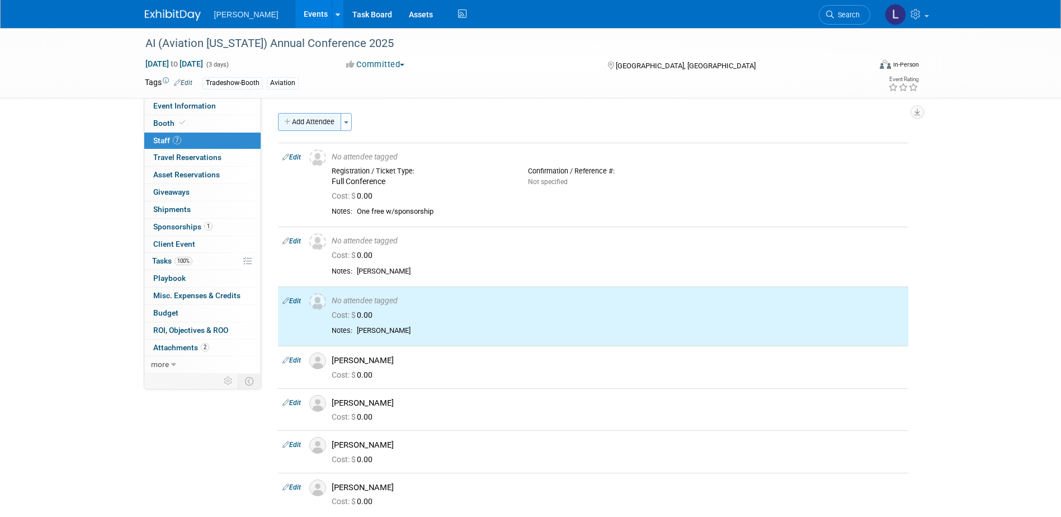
click at [309, 116] on button "Add Attendee" at bounding box center [309, 122] width 63 height 18
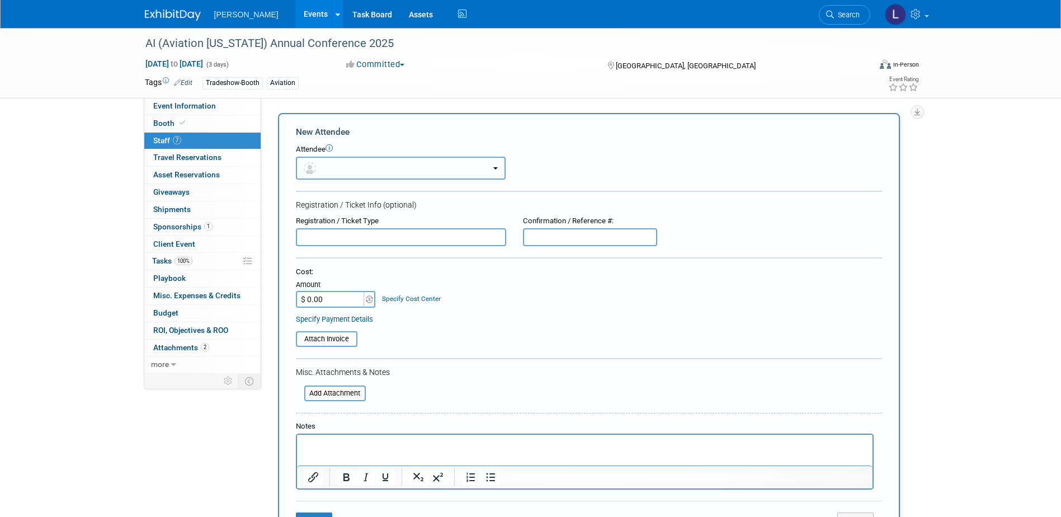
click at [332, 164] on button "button" at bounding box center [401, 168] width 210 height 23
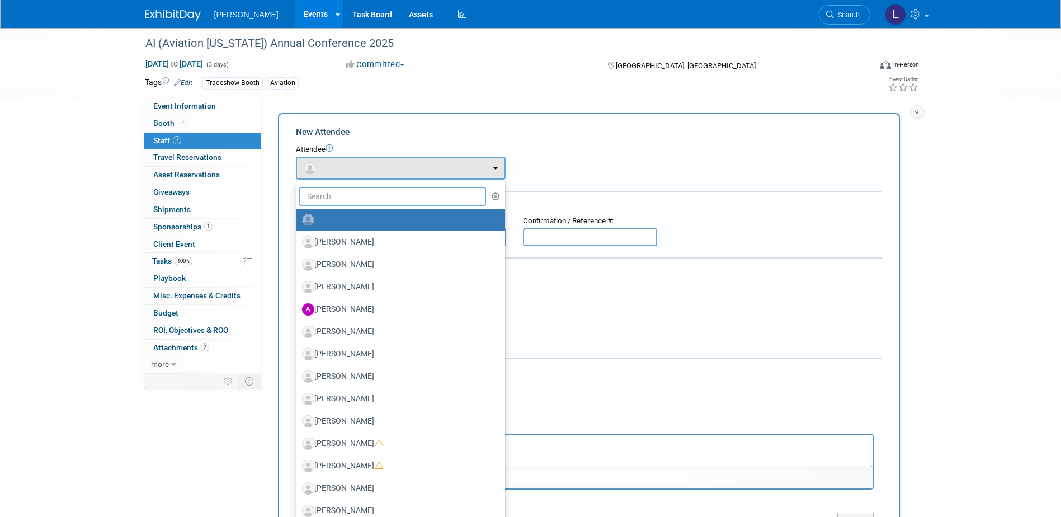
click at [342, 201] on input "text" at bounding box center [392, 196] width 187 height 19
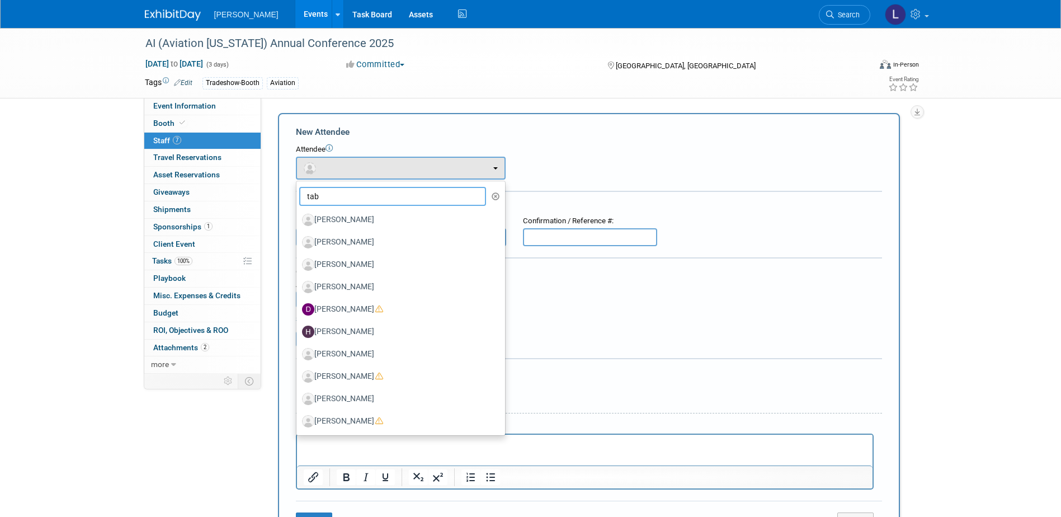
type input "[PERSON_NAME]"
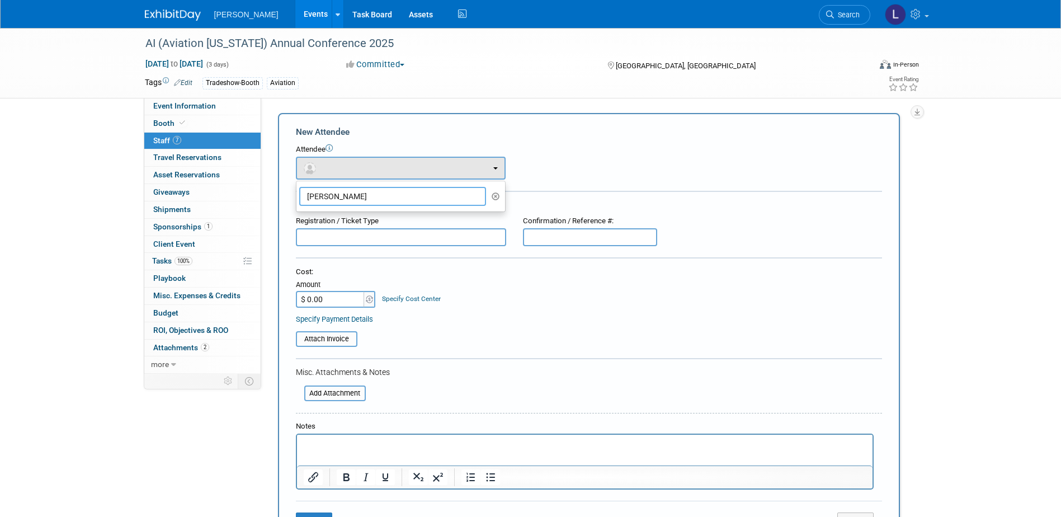
click at [276, 181] on div "Add Attendee Toggle Dropdown Quick -Tag Attendees Apply X (me) select all cancel" at bounding box center [593, 331] width 647 height 436
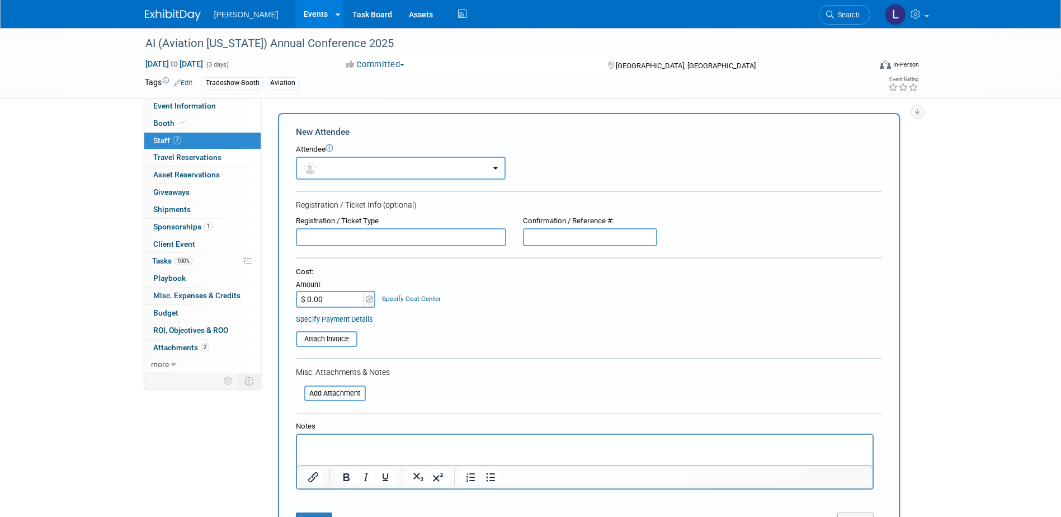
click at [367, 450] on html at bounding box center [585, 443] width 576 height 16
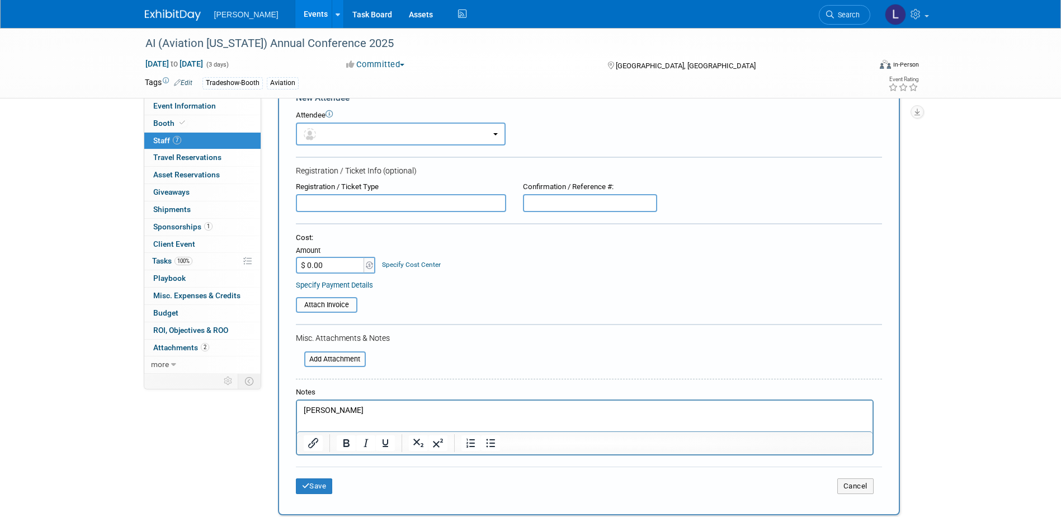
scroll to position [168, 0]
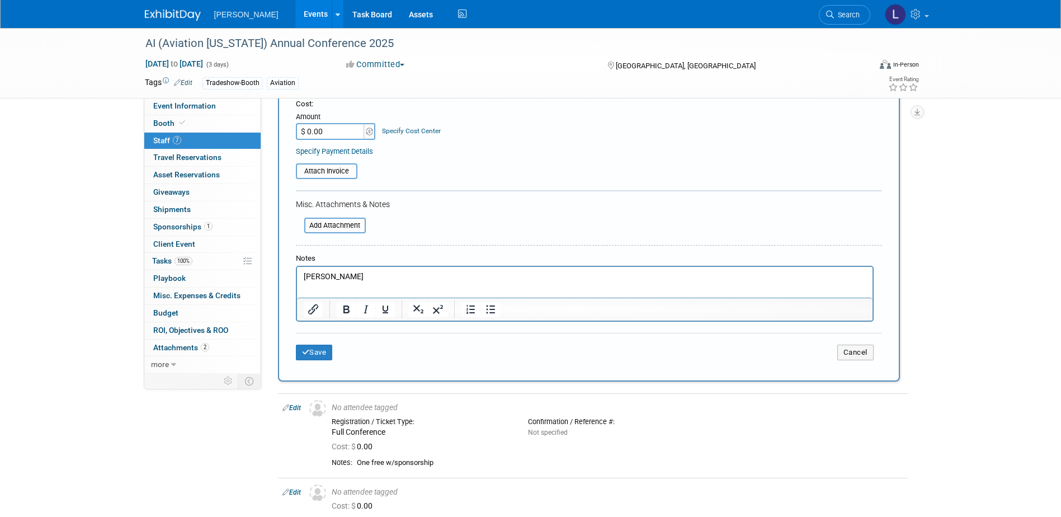
click at [328, 361] on div "Save Cancel" at bounding box center [589, 351] width 586 height 36
click at [326, 357] on button "Save" at bounding box center [314, 353] width 37 height 16
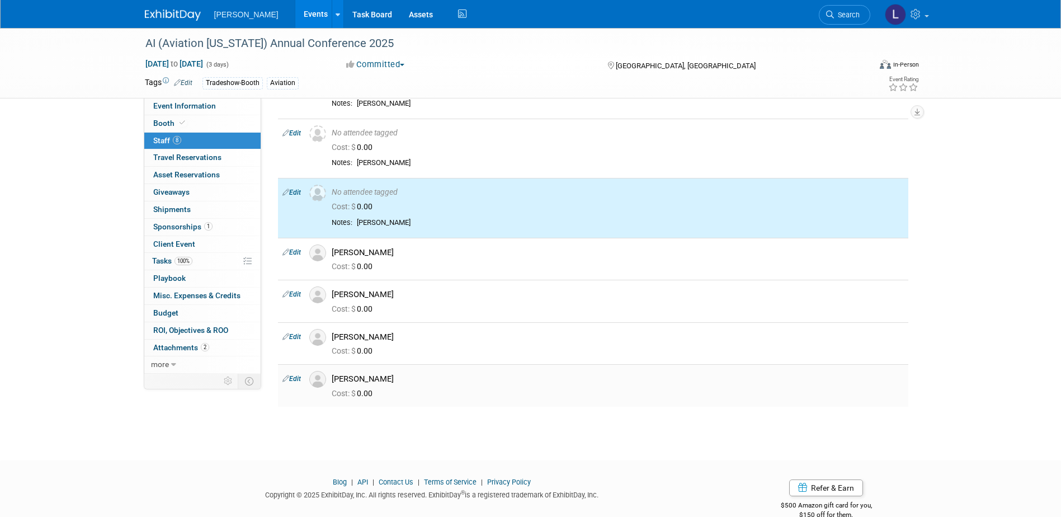
scroll to position [0, 0]
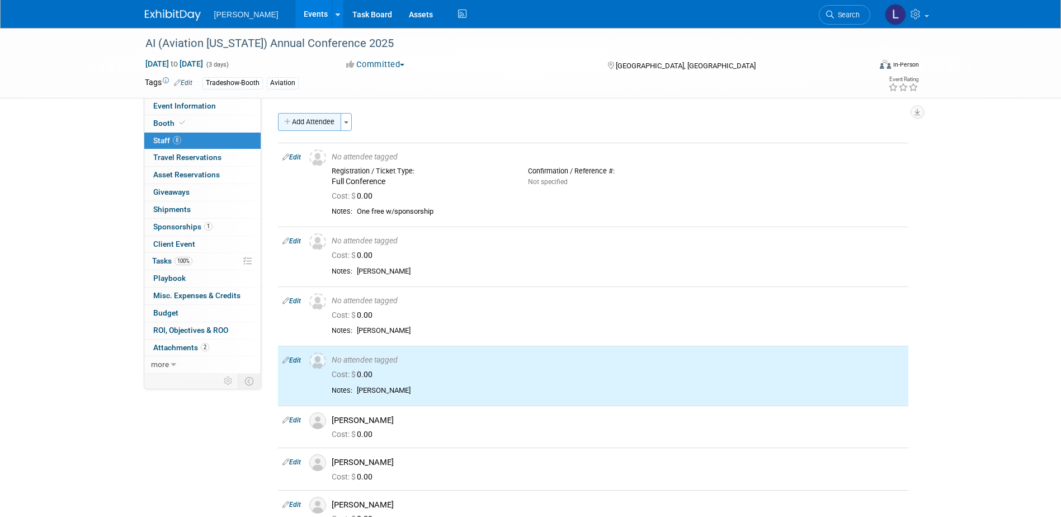
click at [313, 120] on button "Add Attendee" at bounding box center [309, 122] width 63 height 18
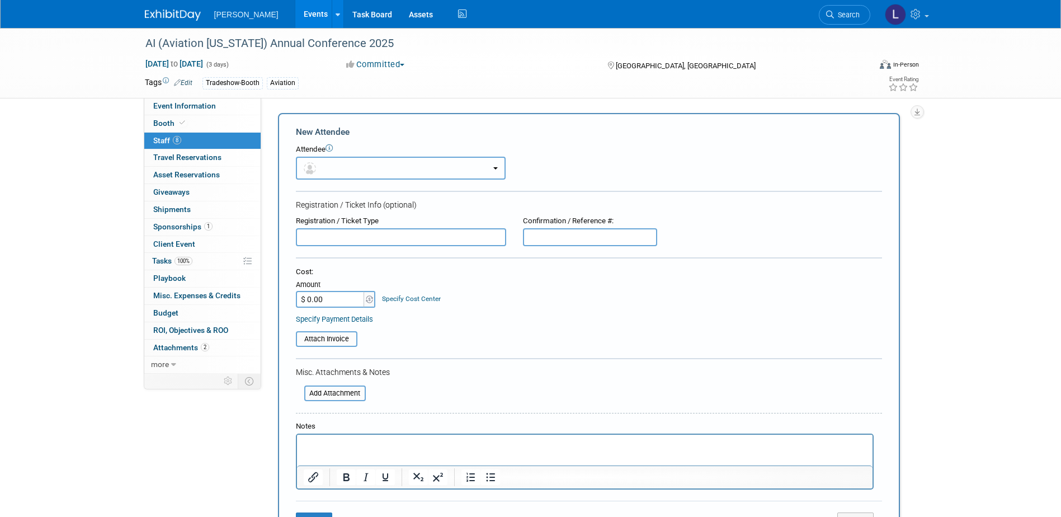
click at [335, 178] on button "button" at bounding box center [401, 168] width 210 height 23
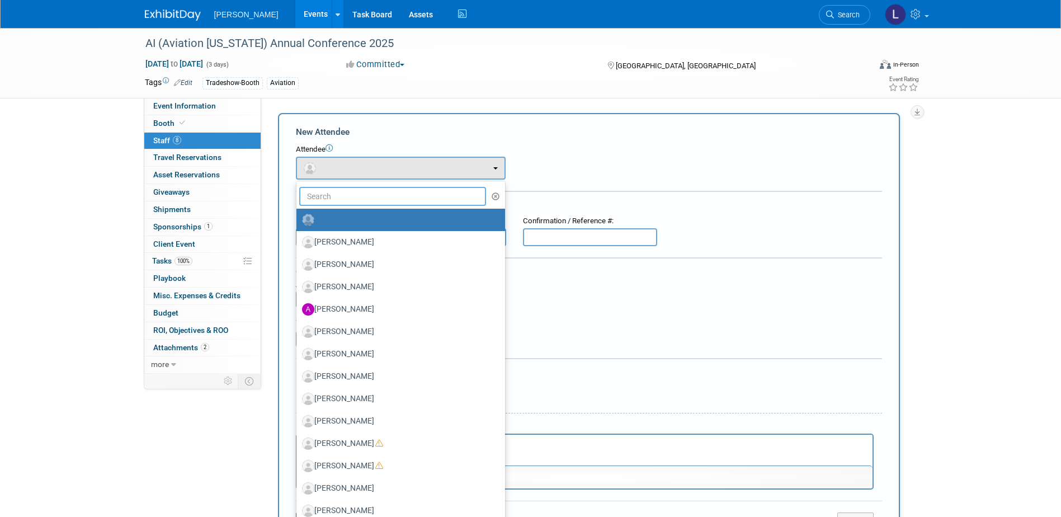
click at [338, 203] on input "text" at bounding box center [392, 196] width 187 height 19
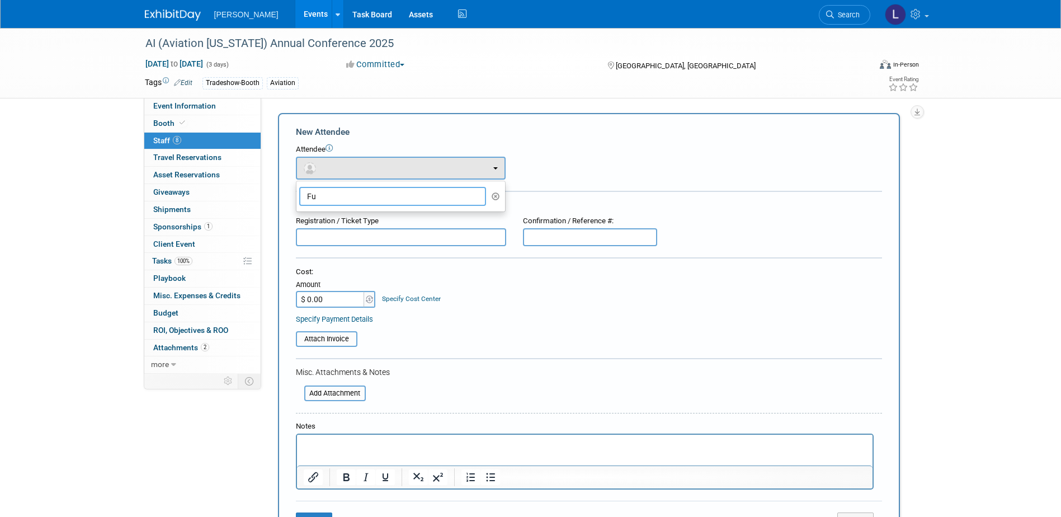
type input "F"
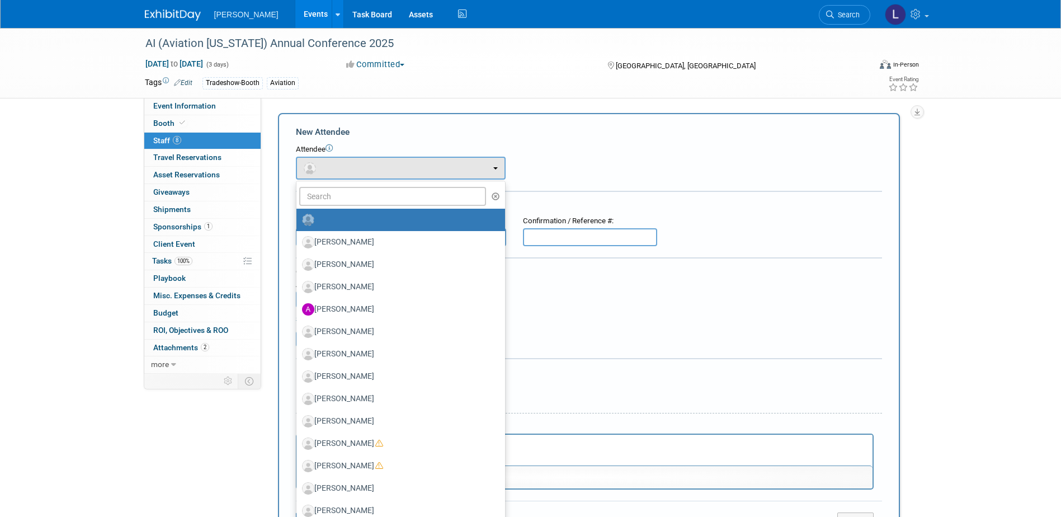
click at [630, 442] on p "Rich Text Area. Press ALT-0 for help." at bounding box center [584, 444] width 563 height 11
click at [637, 369] on div "Misc. Attachments & Notes" at bounding box center [589, 371] width 586 height 11
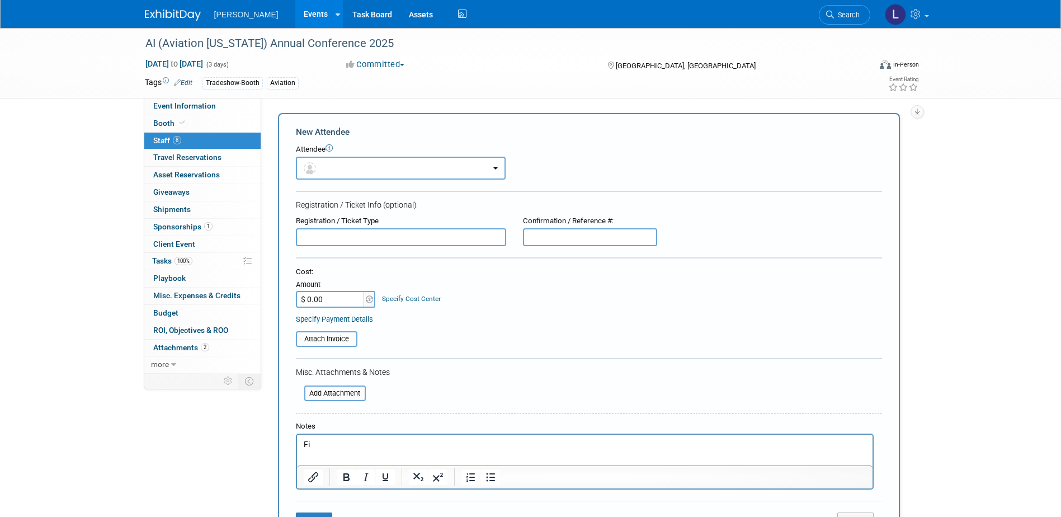
click at [565, 440] on p "Fi" at bounding box center [584, 444] width 563 height 11
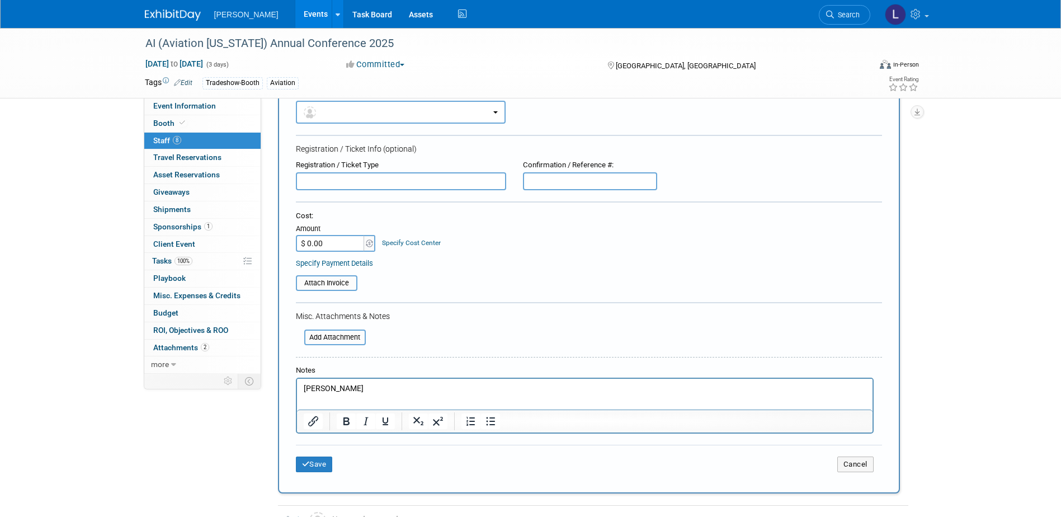
scroll to position [168, 0]
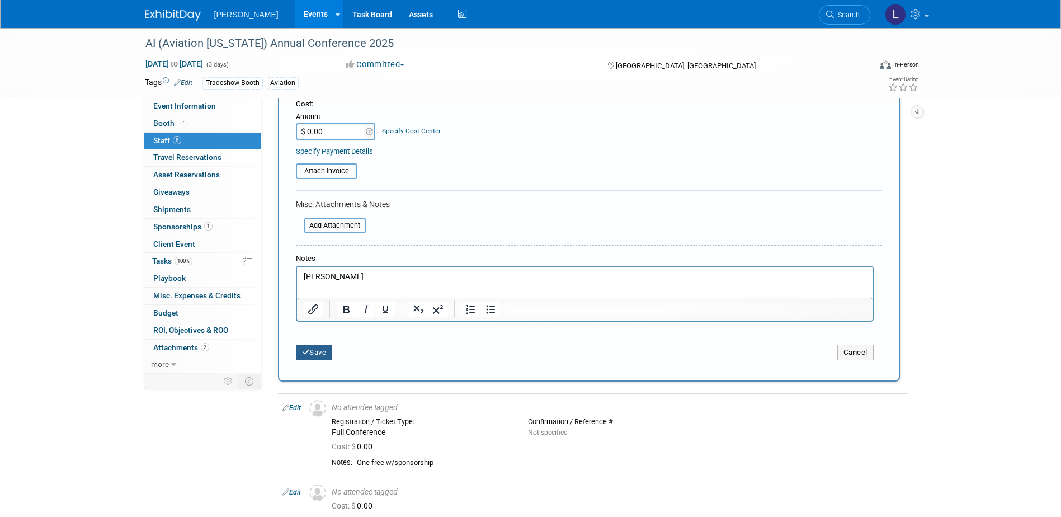
click at [332, 349] on button "Save" at bounding box center [314, 353] width 37 height 16
